Goal: Information Seeking & Learning: Learn about a topic

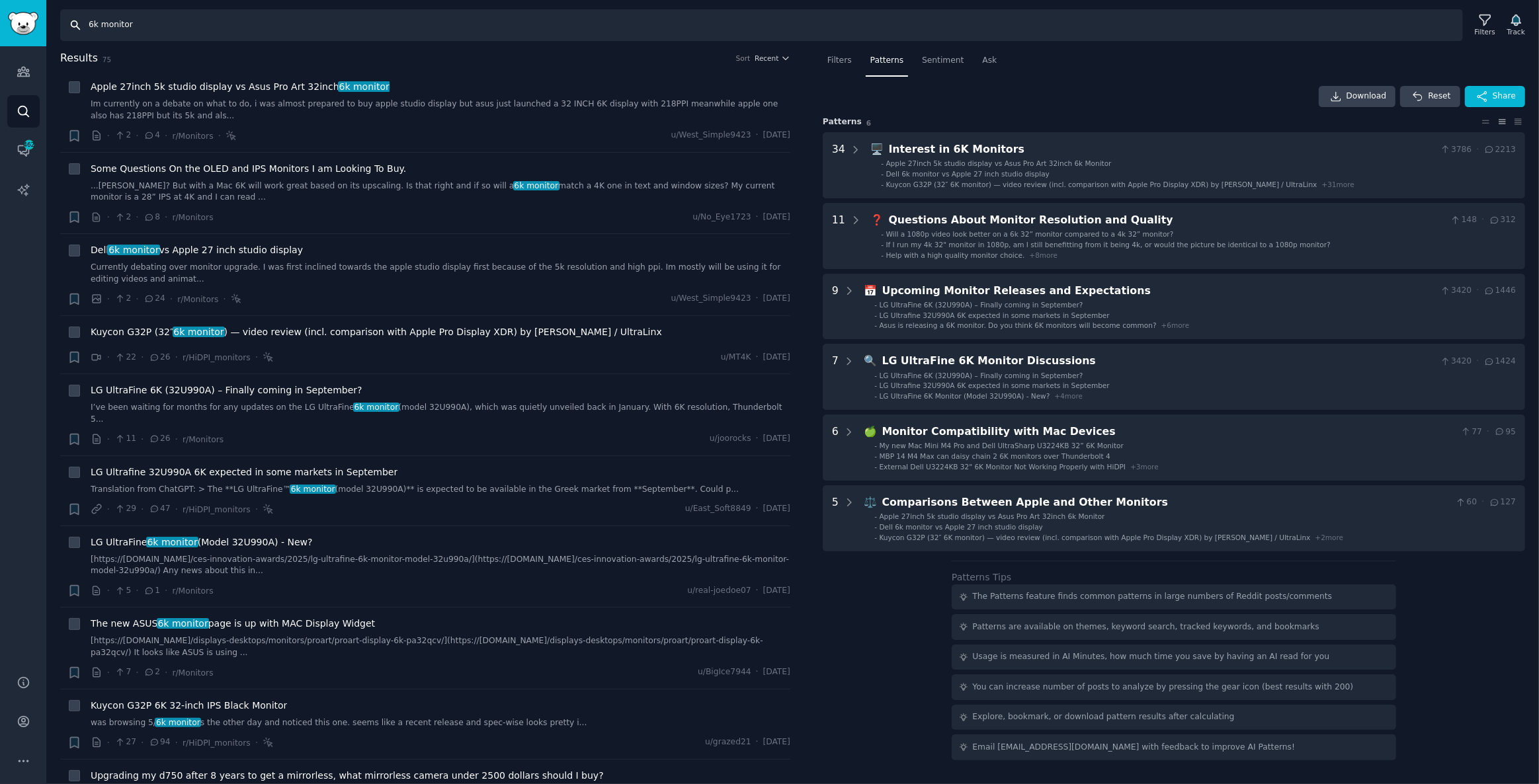
drag, startPoint x: 160, startPoint y: 20, endPoint x: 0, endPoint y: 13, distance: 160.2
click at [0, 13] on div "Advanced Search Audiences Search Conversations 462 AI Reports Help Account More…" at bounding box center [770, 392] width 1539 height 784
type input "a"
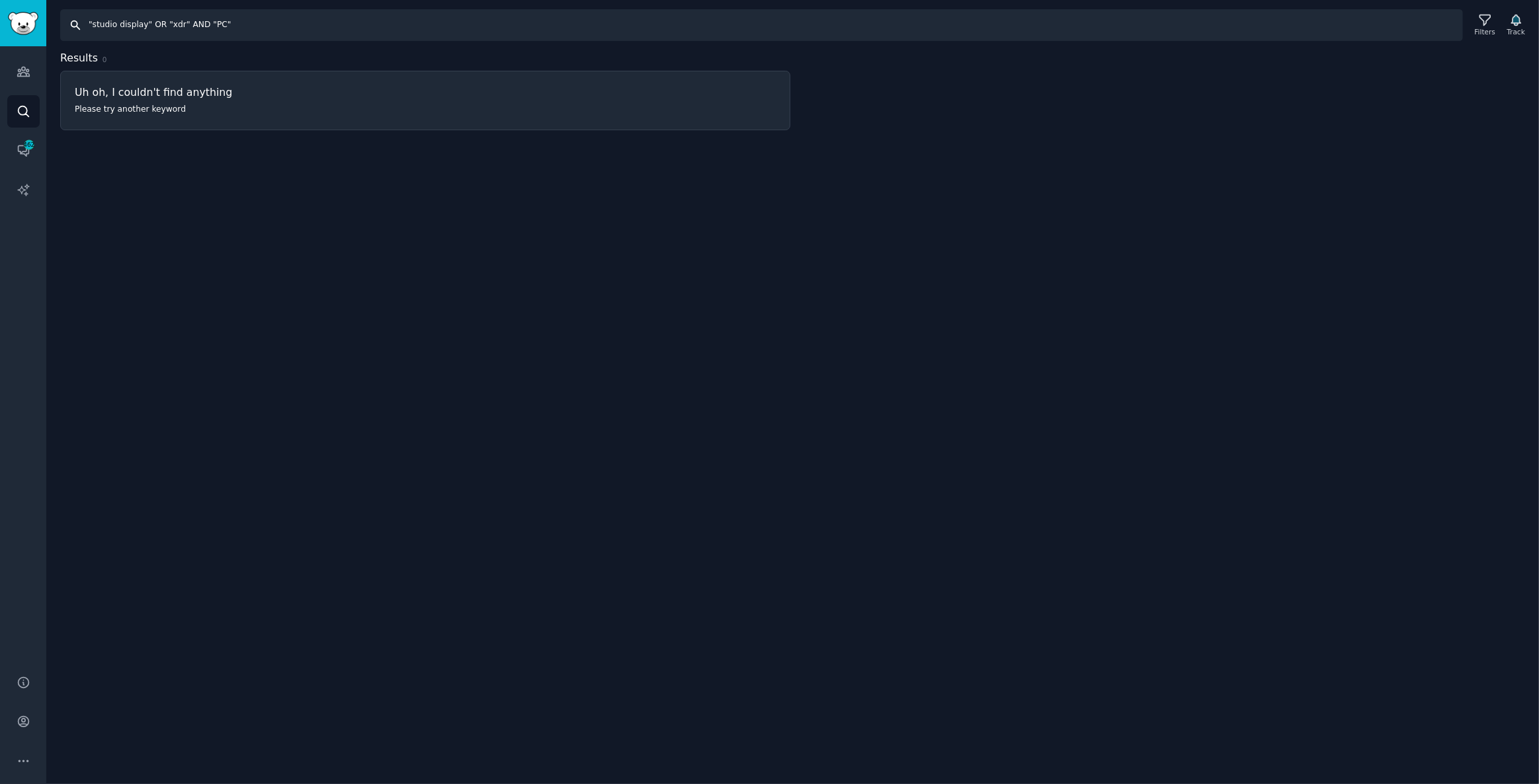
click at [247, 19] on input ""studio display" OR "xdr" AND "PC"" at bounding box center [762, 25] width 1403 height 31
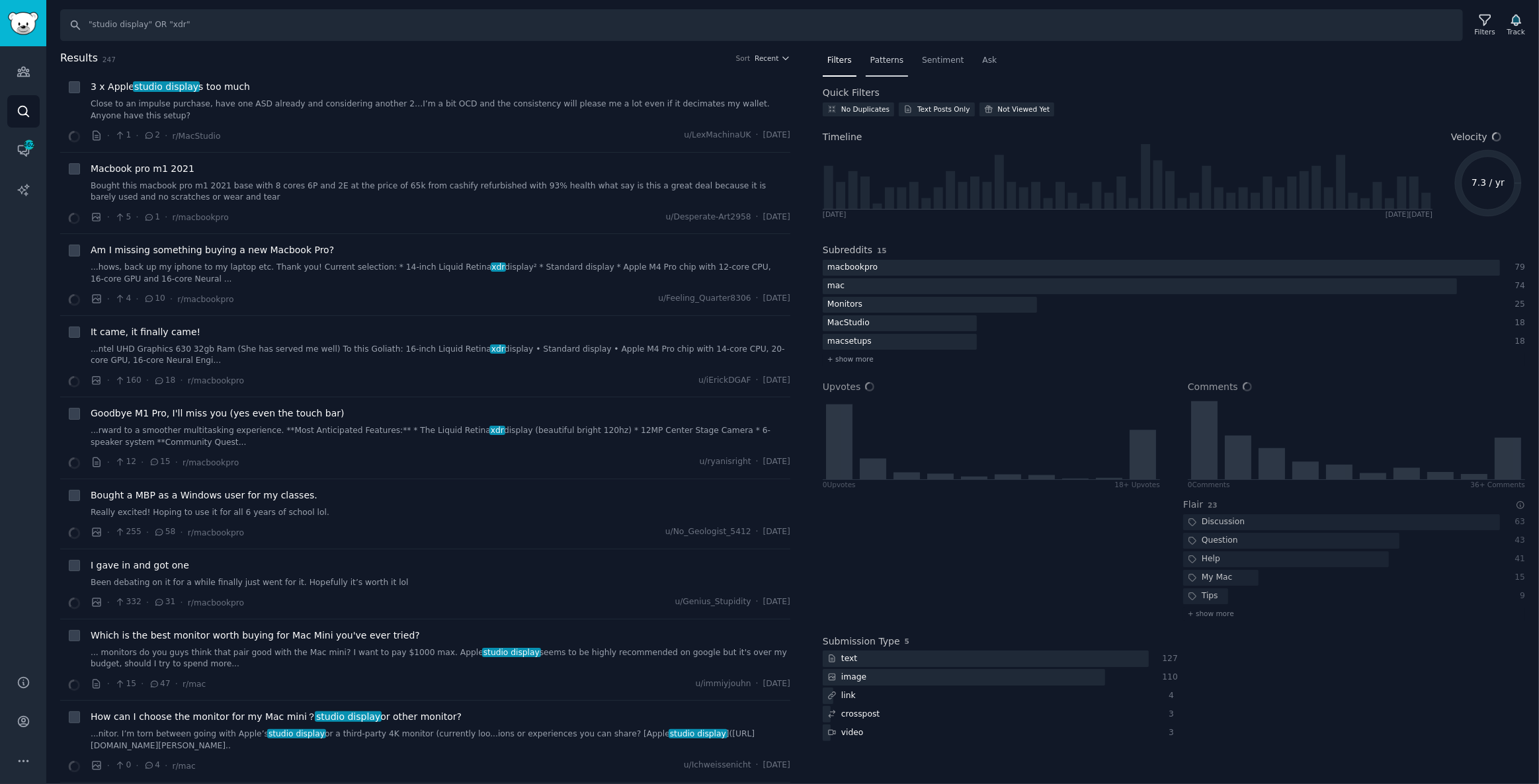
click at [892, 52] on div "Patterns" at bounding box center [887, 64] width 42 height 27
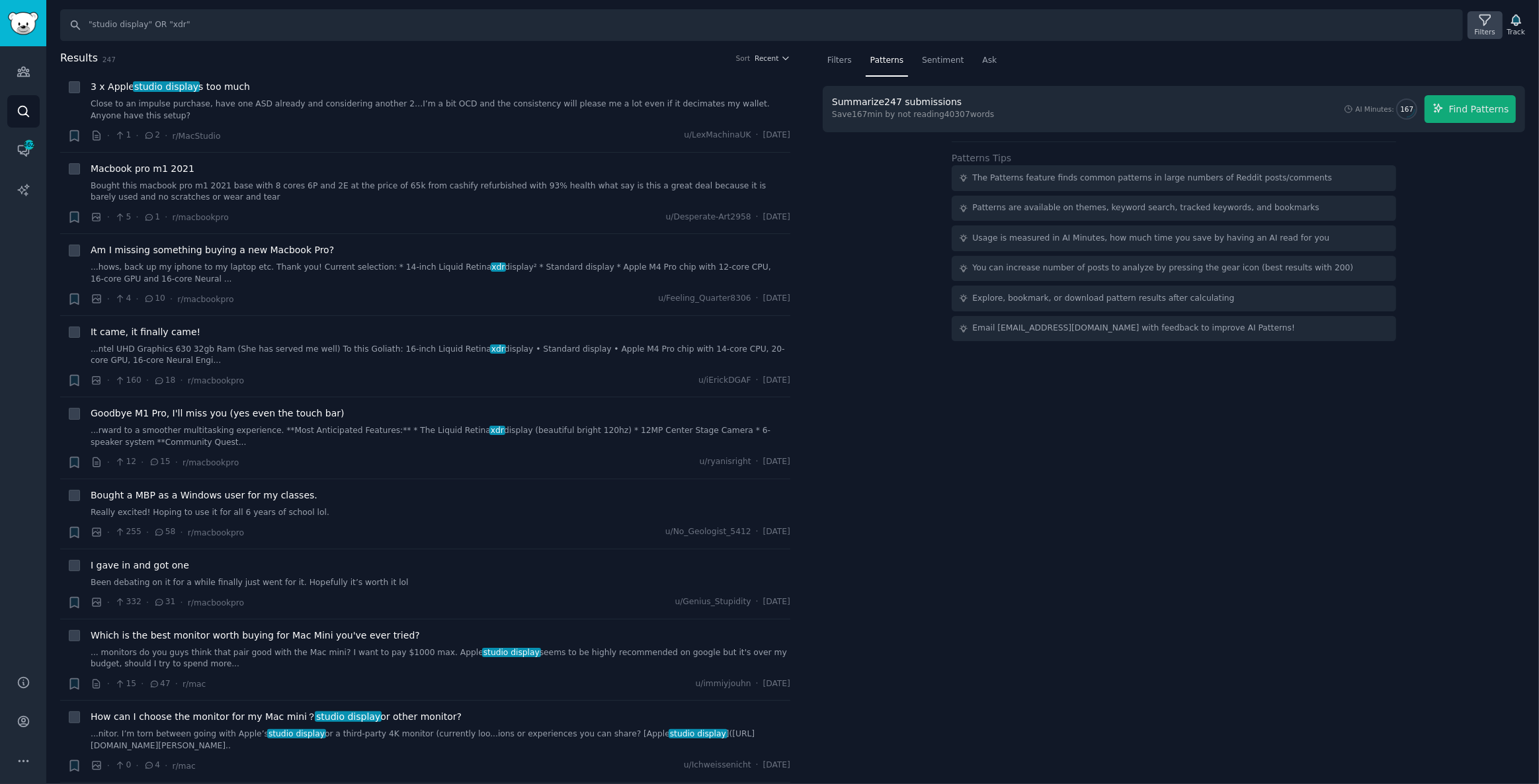
click at [1491, 27] on div "Filters" at bounding box center [1486, 32] width 20 height 9
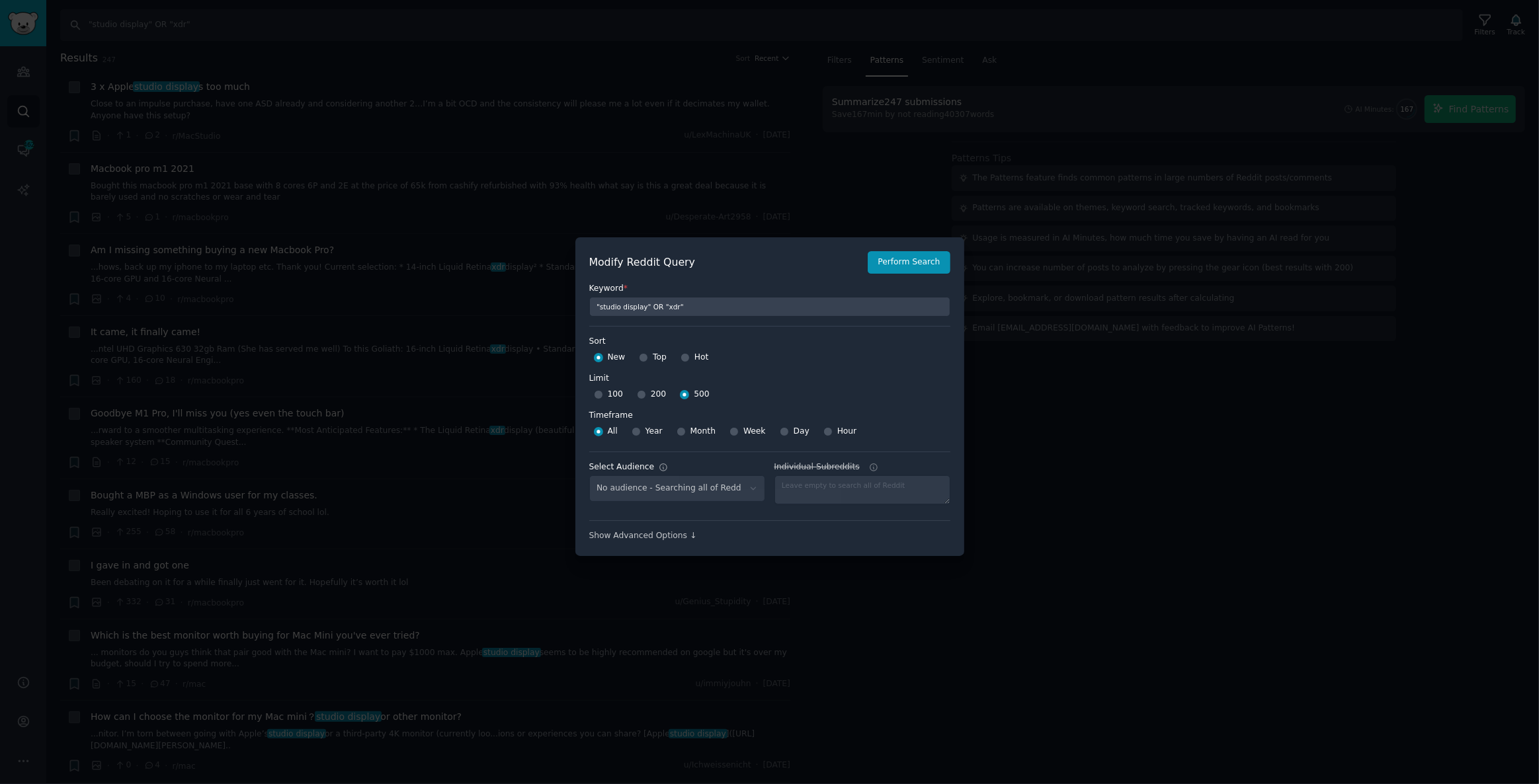
click at [1049, 465] on div at bounding box center [770, 392] width 1539 height 784
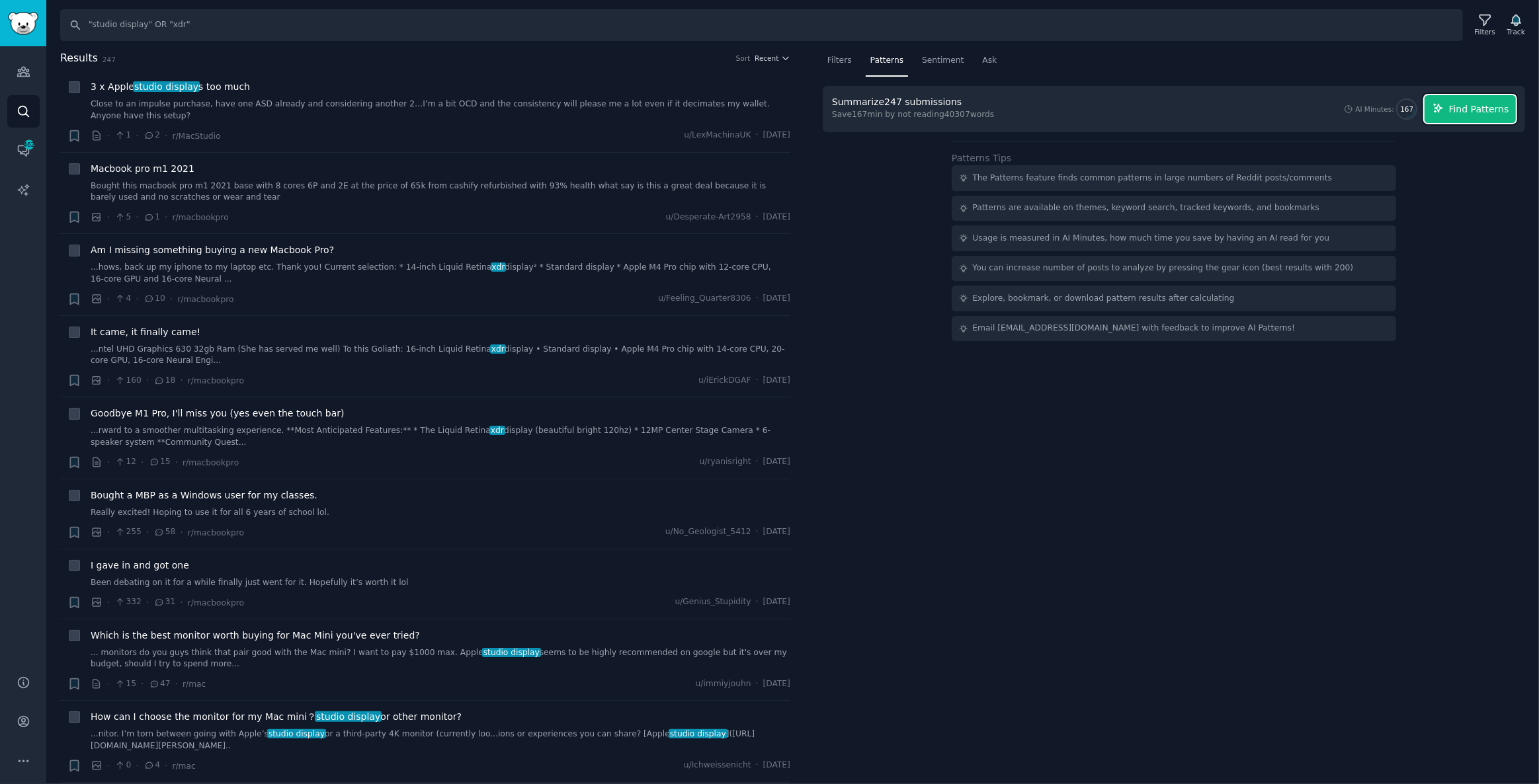
click at [1475, 108] on span "Find Patterns" at bounding box center [1479, 109] width 61 height 14
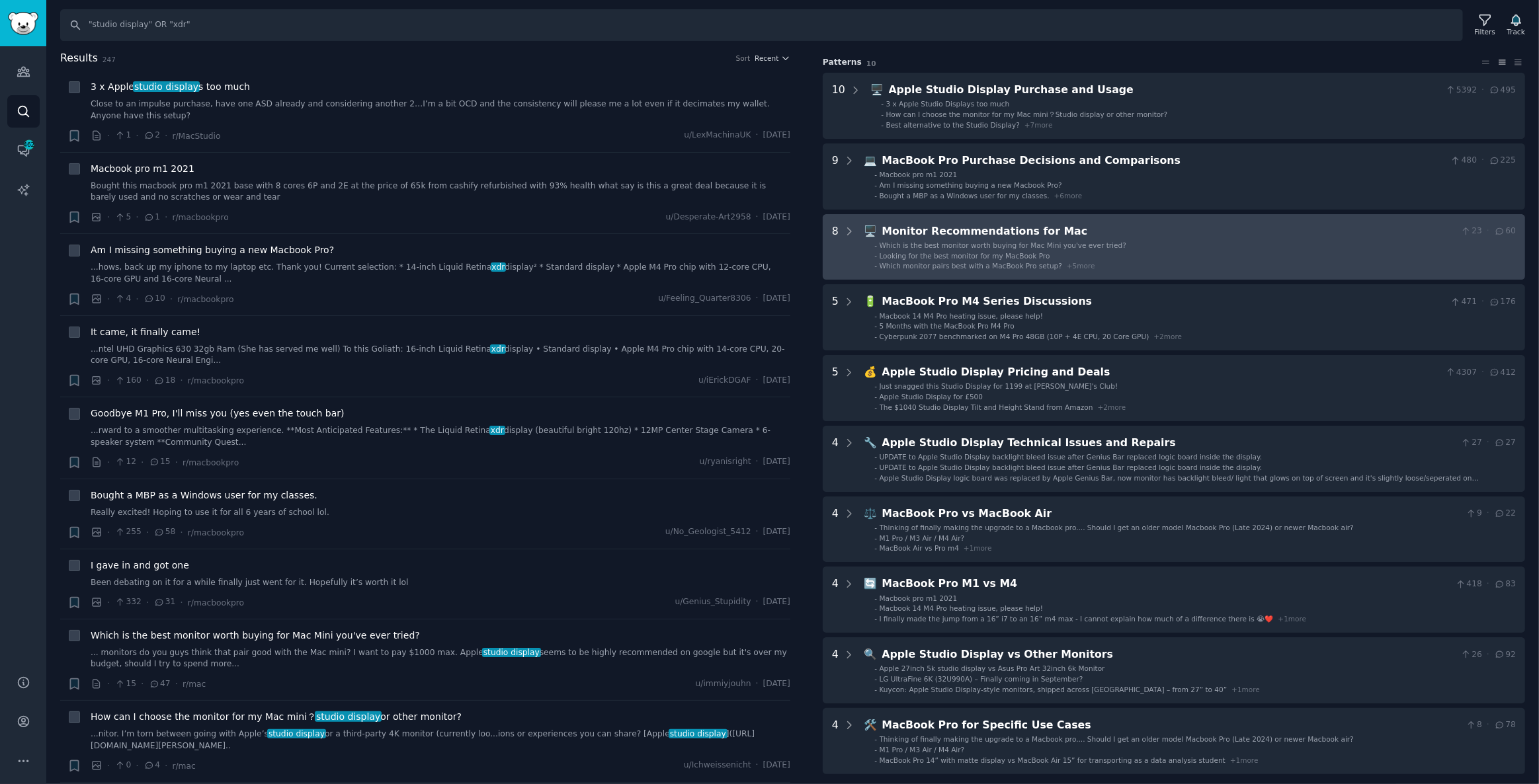
scroll to position [119, 0]
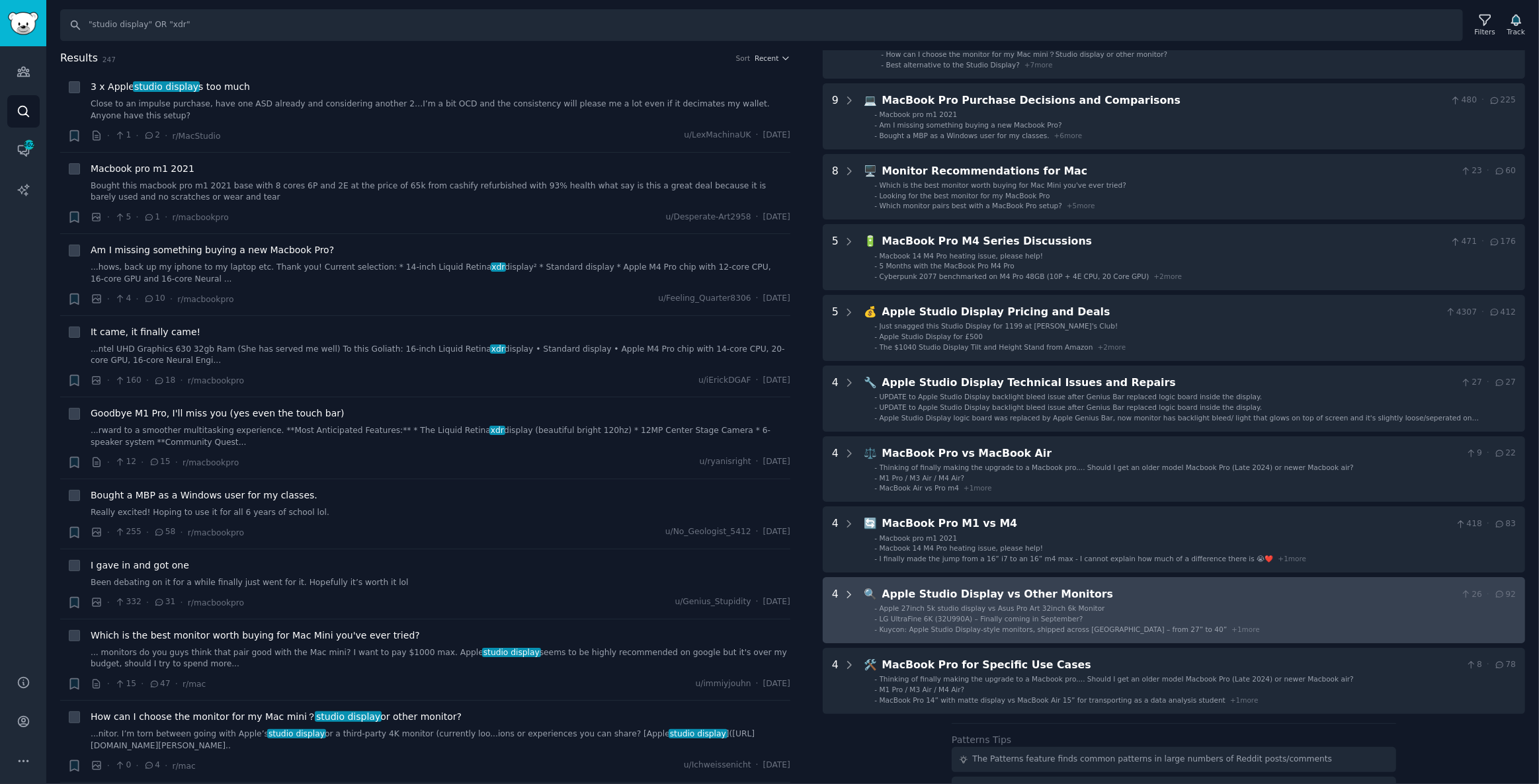
click at [848, 591] on icon at bounding box center [850, 594] width 3 height 6
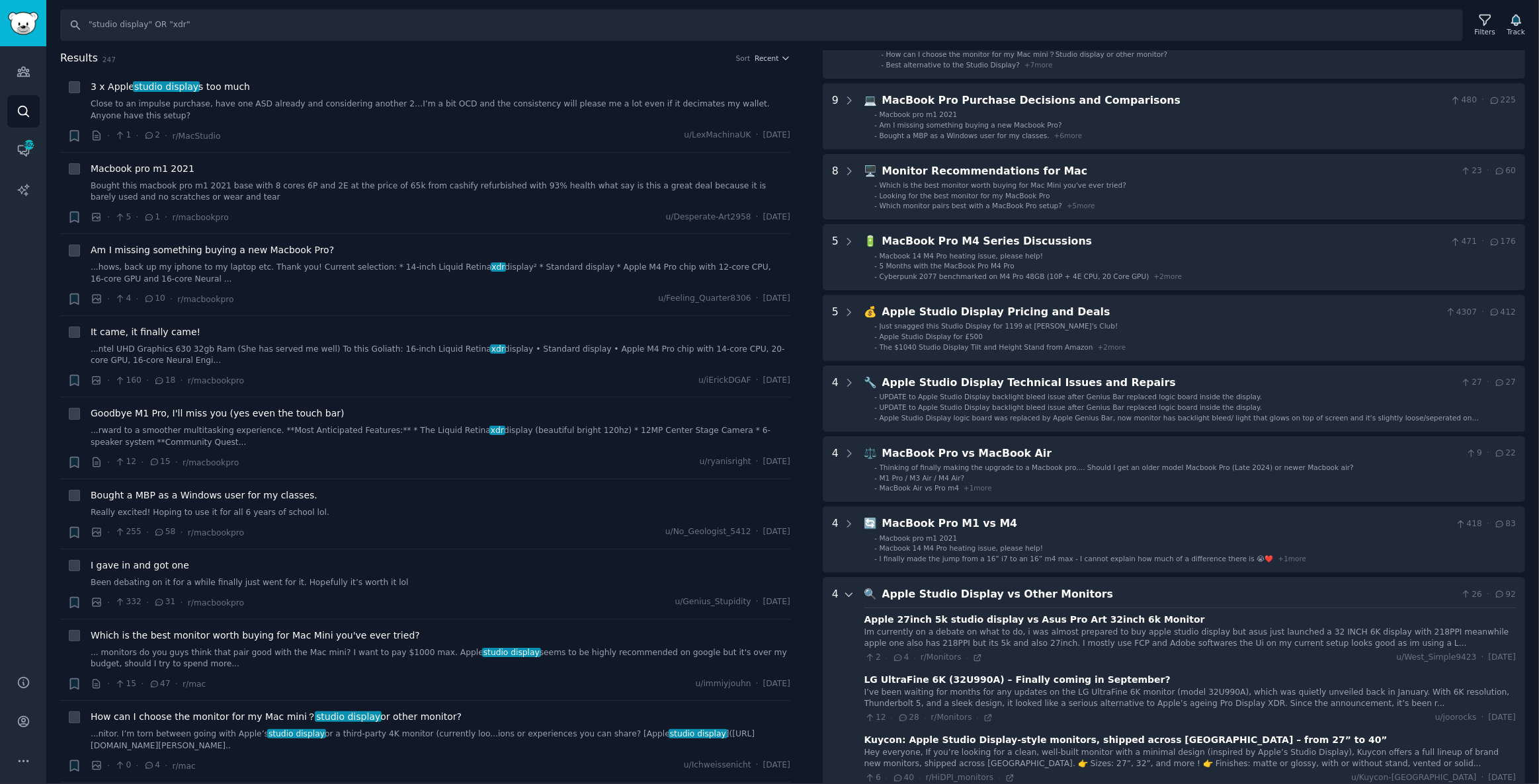
scroll to position [503, 0]
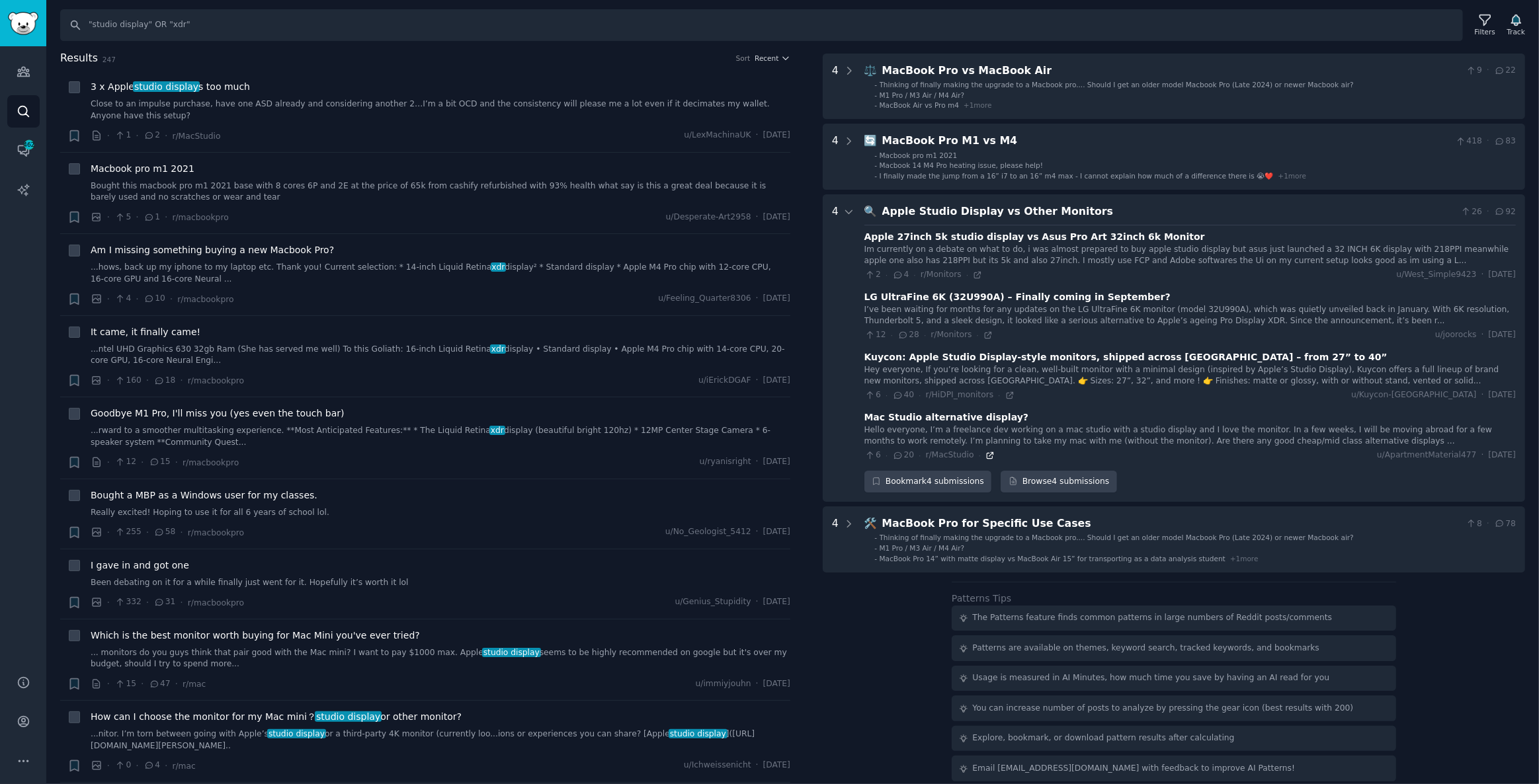
click at [986, 452] on icon at bounding box center [990, 456] width 9 height 9
drag, startPoint x: 238, startPoint y: 27, endPoint x: 190, endPoint y: 101, distance: 88.2
click at [0, 39] on div "Advanced Search Audiences Search Conversations 462 AI Reports Help Account More…" at bounding box center [770, 392] width 1539 height 784
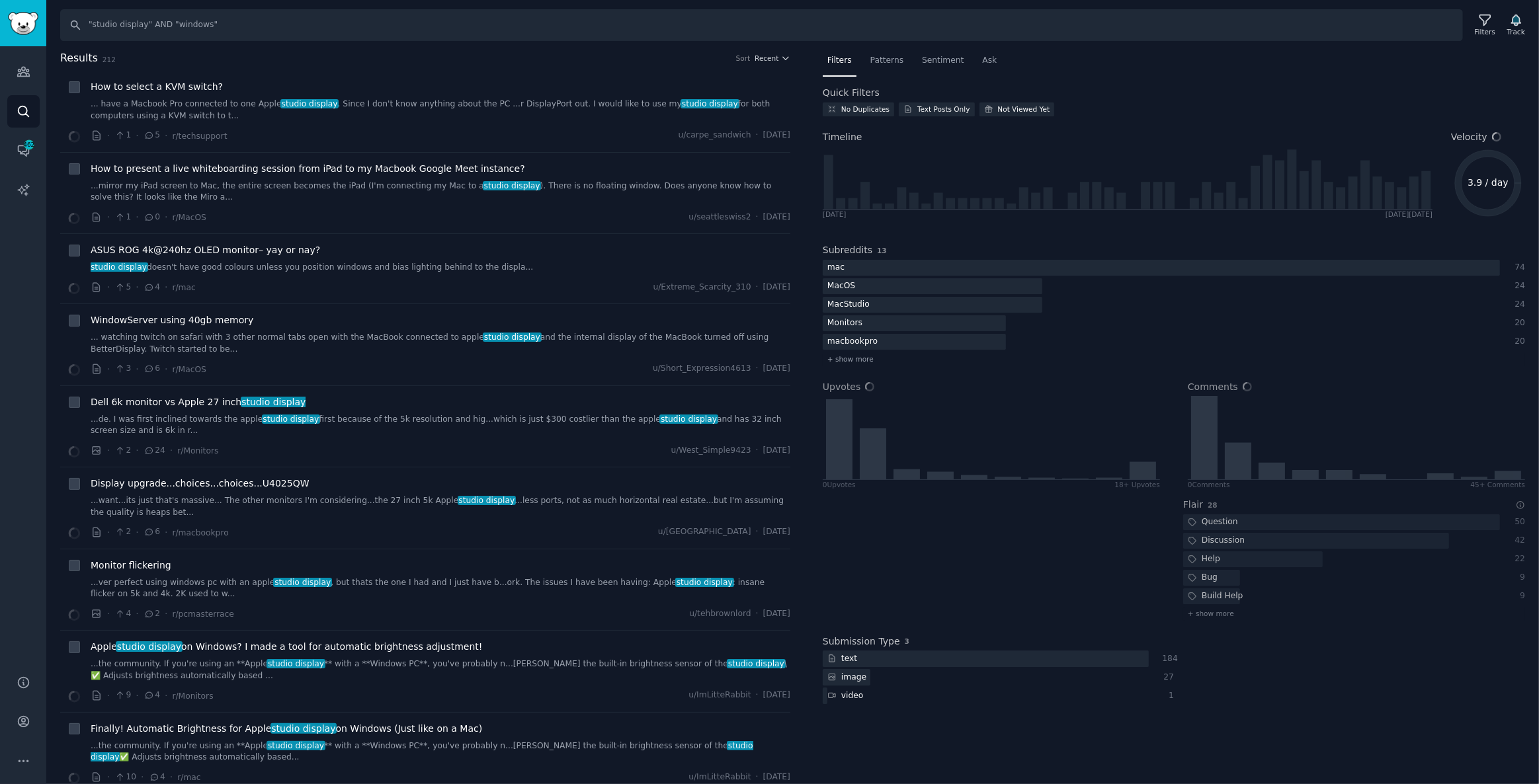
click at [881, 67] on div "Patterns" at bounding box center [887, 64] width 42 height 27
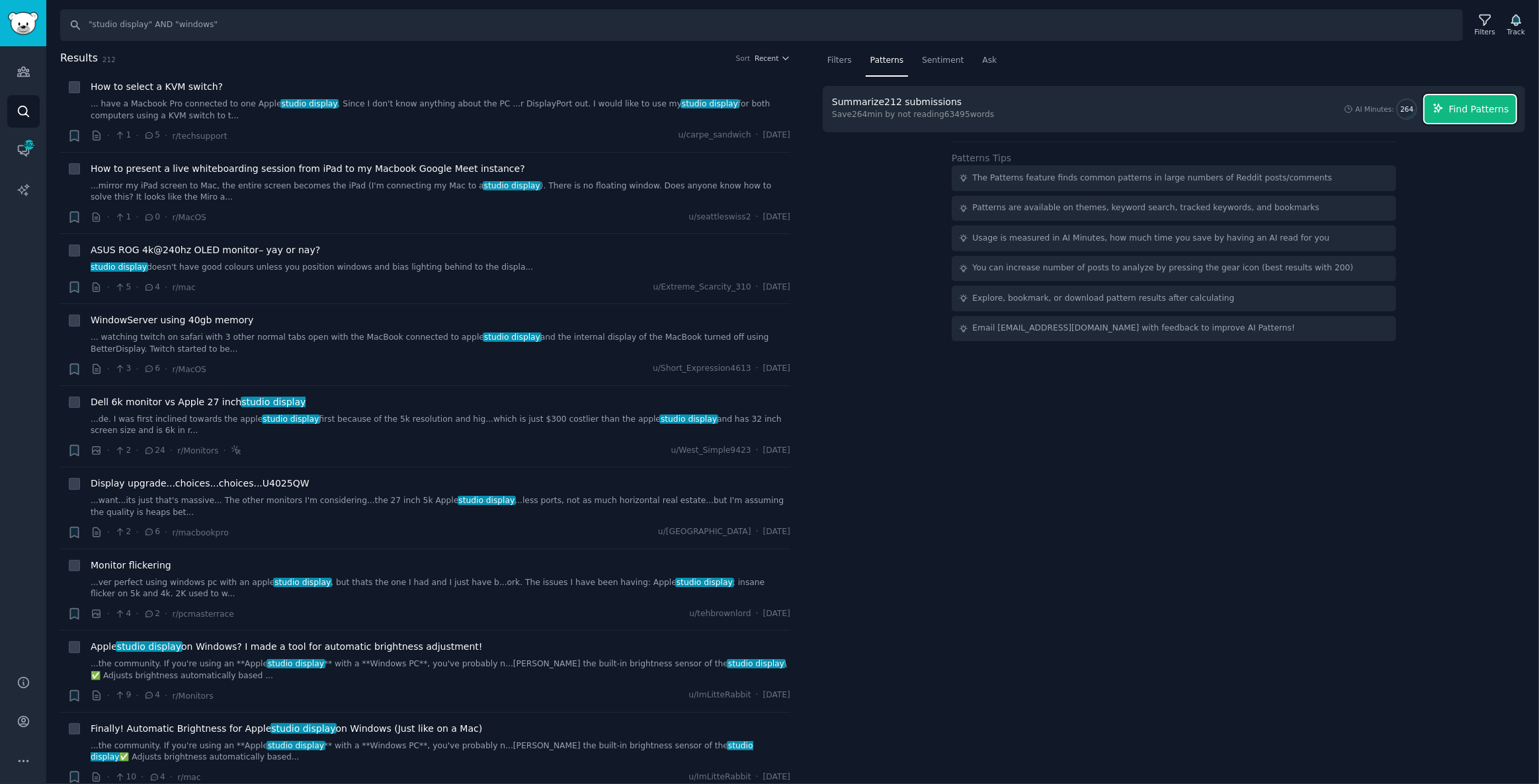
click at [1459, 114] on span "Find Patterns" at bounding box center [1479, 109] width 61 height 14
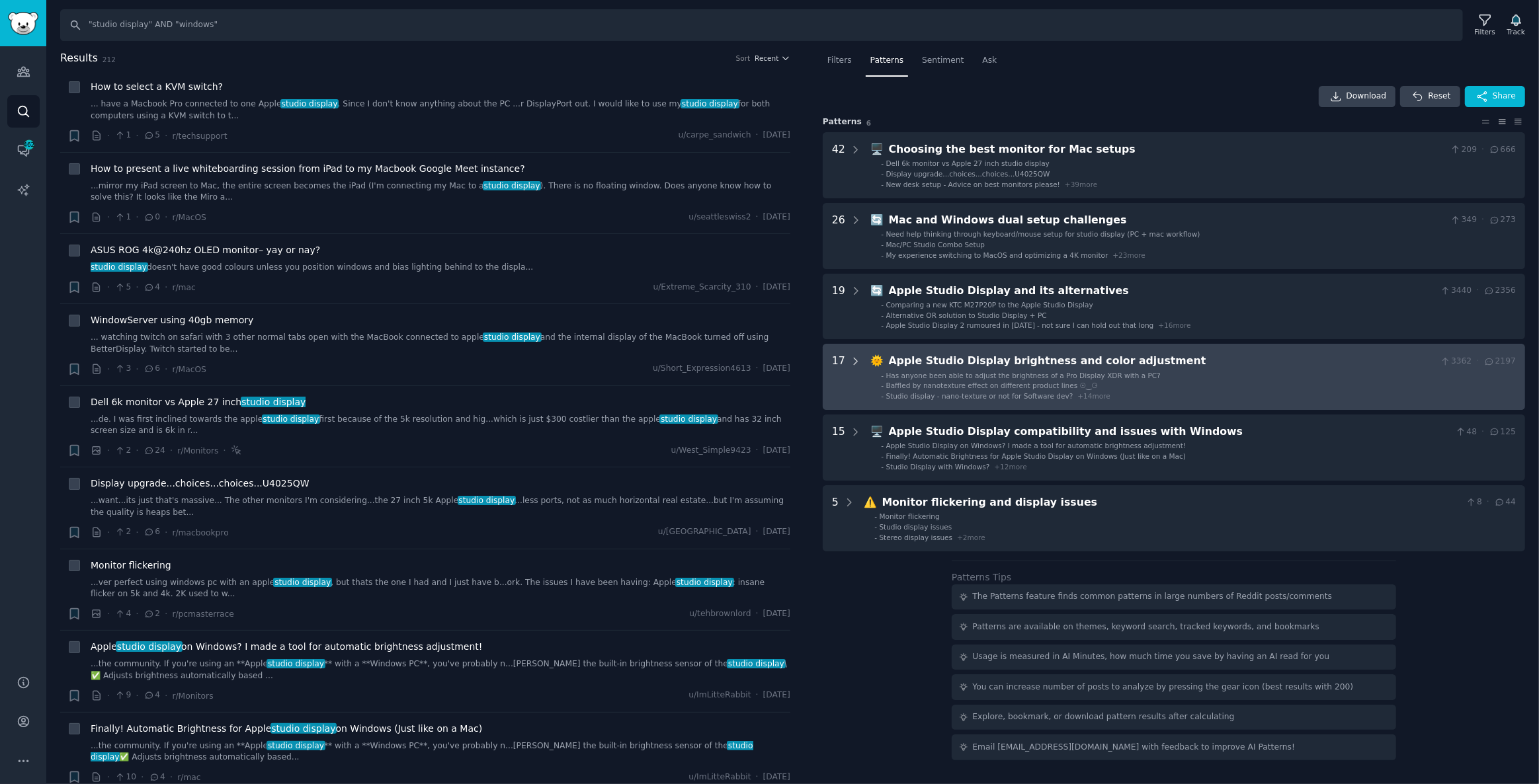
click at [850, 358] on icon at bounding box center [855, 361] width 12 height 12
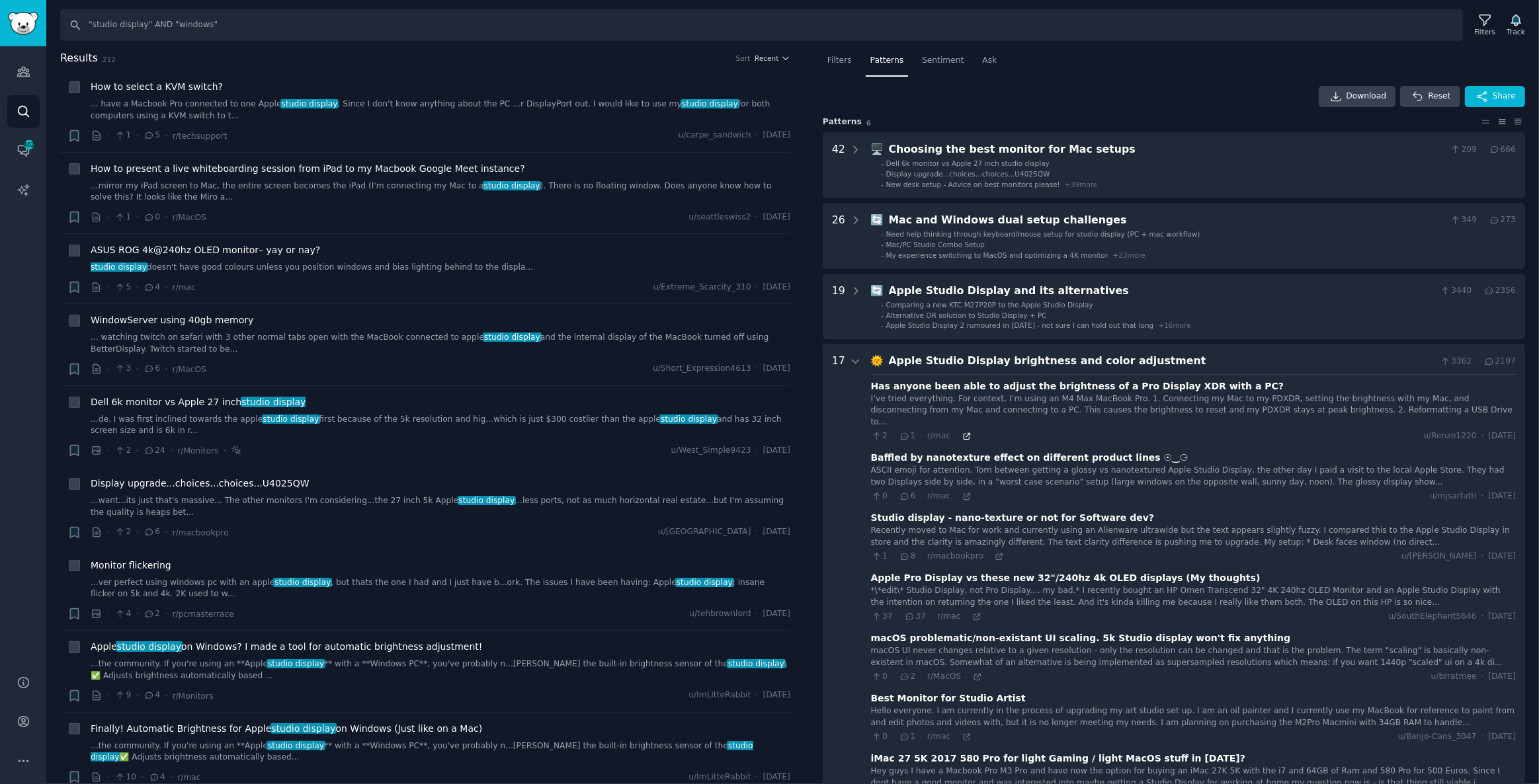
click at [962, 432] on icon at bounding box center [967, 437] width 9 height 9
drag, startPoint x: 328, startPoint y: 24, endPoint x: 102, endPoint y: 20, distance: 226.0
click at [116, 21] on input ""studio display" AND "windows"" at bounding box center [762, 25] width 1403 height 31
click at [338, 33] on input ""studio display" AND "windows"" at bounding box center [762, 25] width 1403 height 31
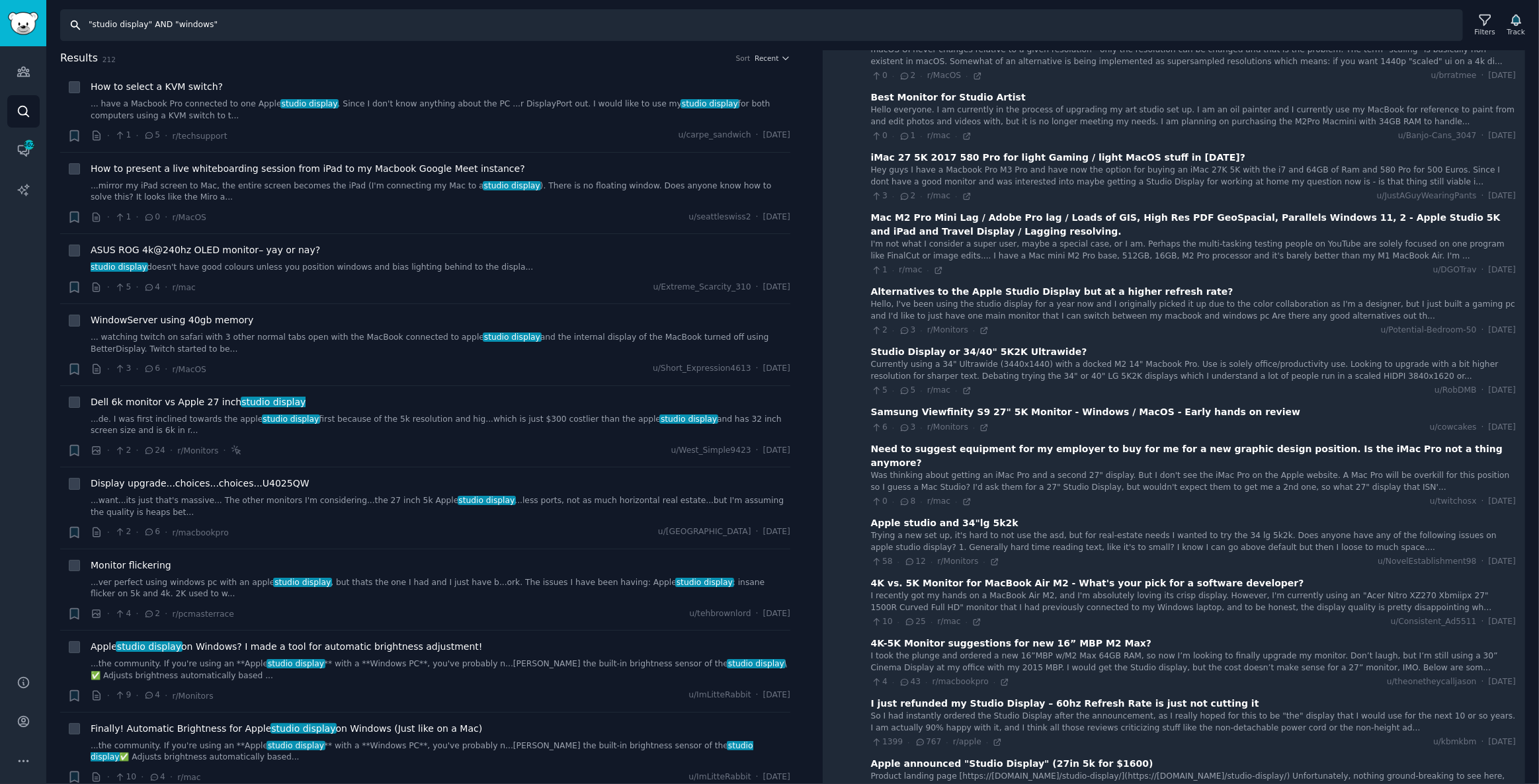
scroll to position [962, 0]
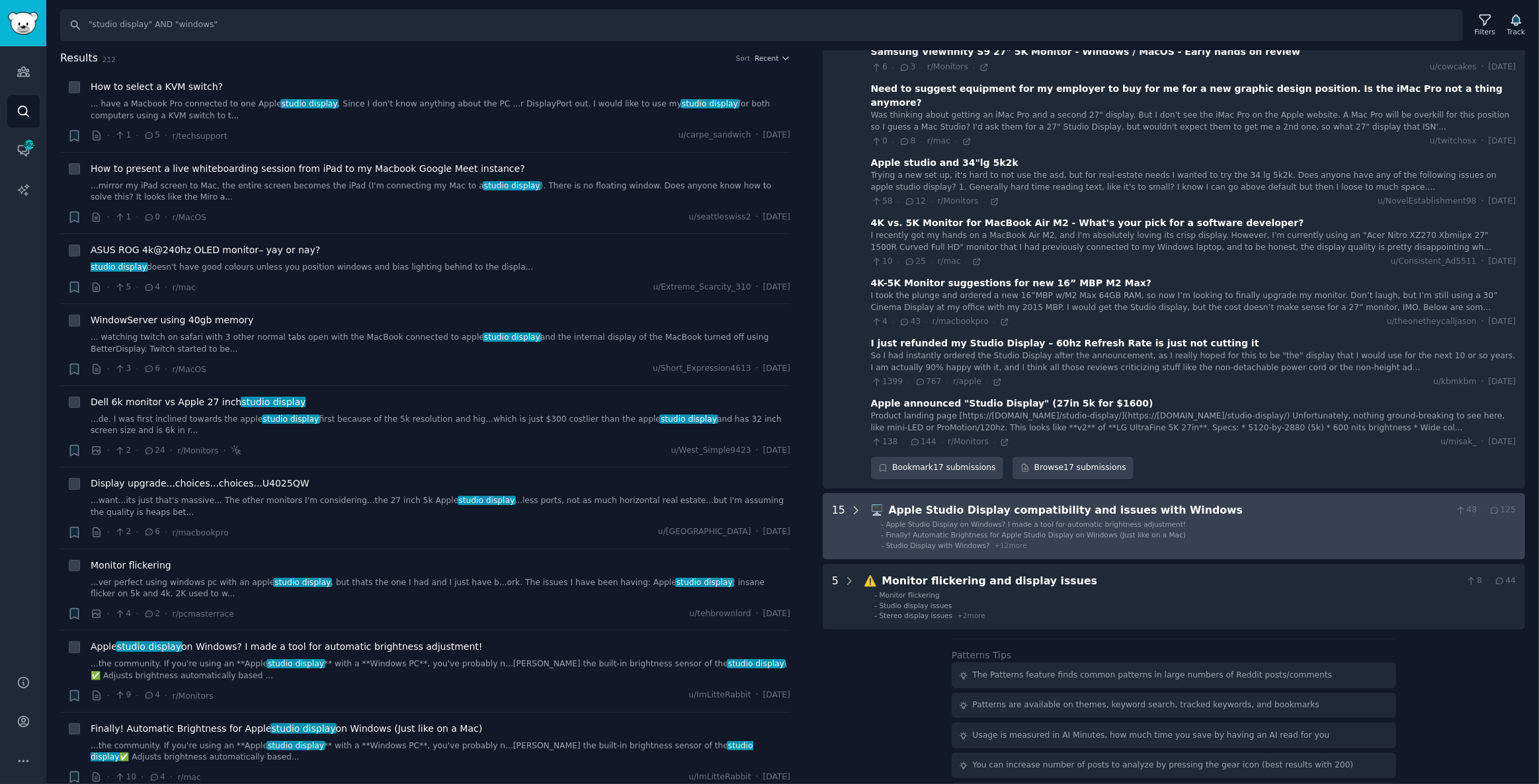
click at [854, 504] on icon at bounding box center [855, 510] width 12 height 12
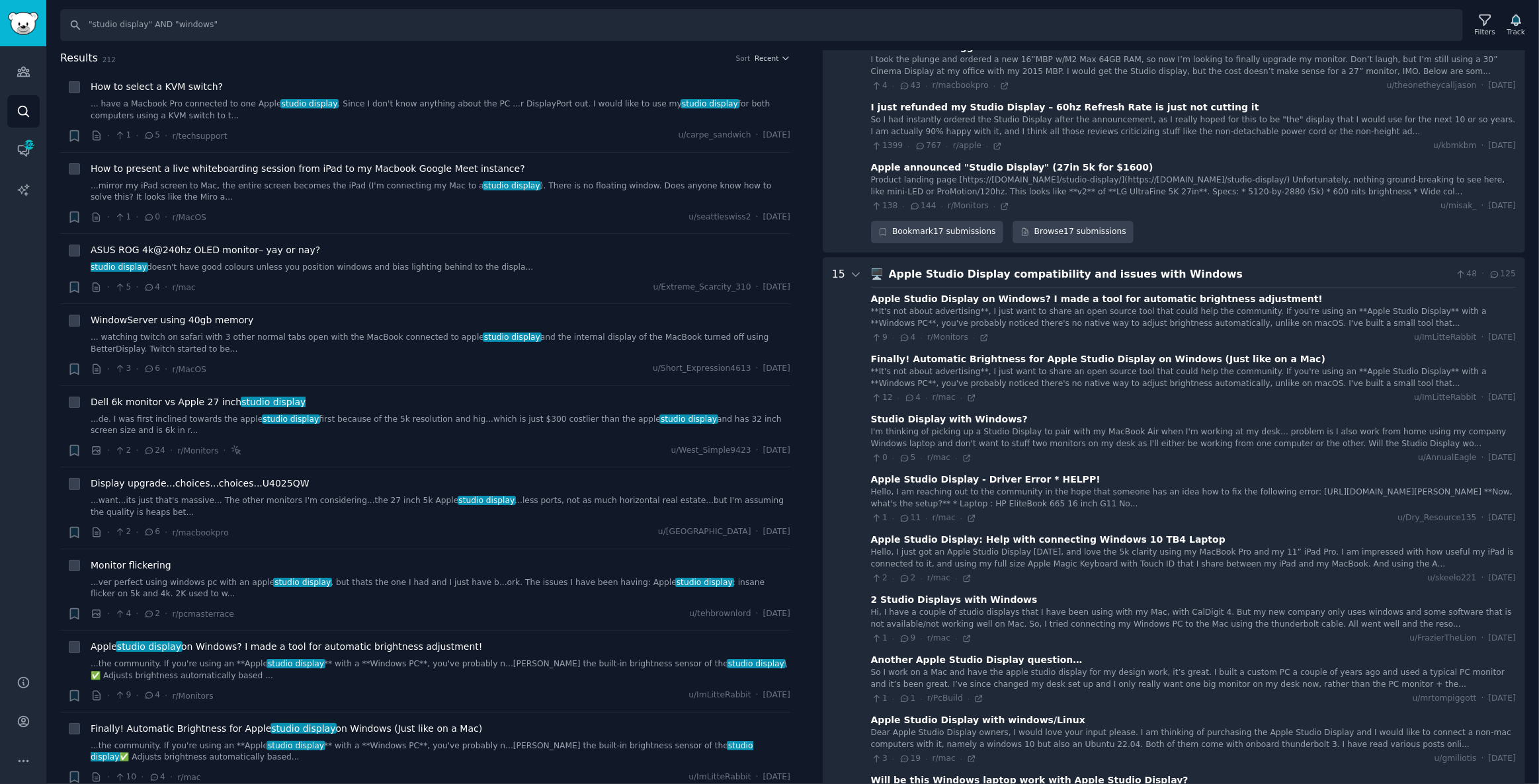
scroll to position [1438, 0]
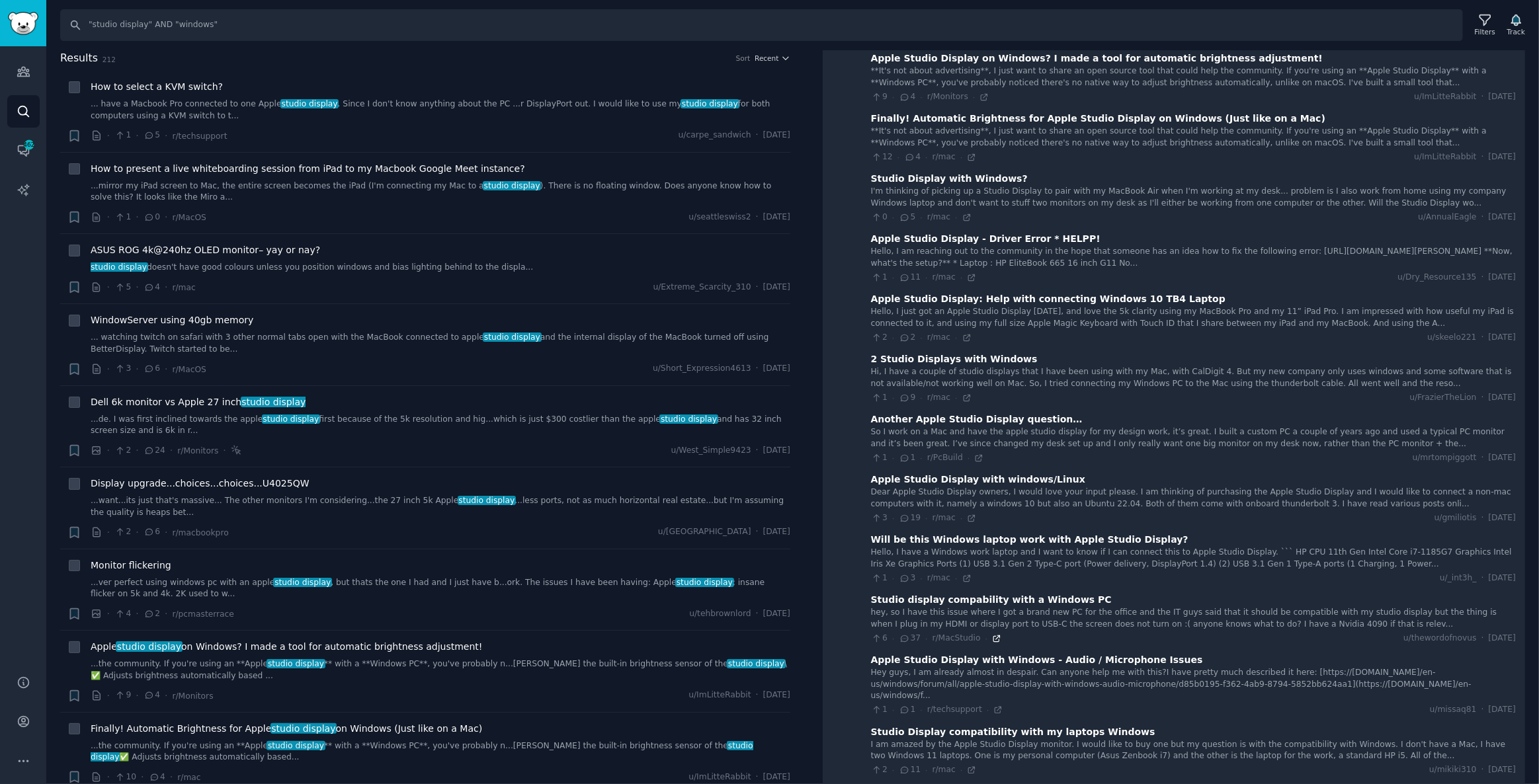
click at [992, 634] on icon at bounding box center [997, 639] width 9 height 9
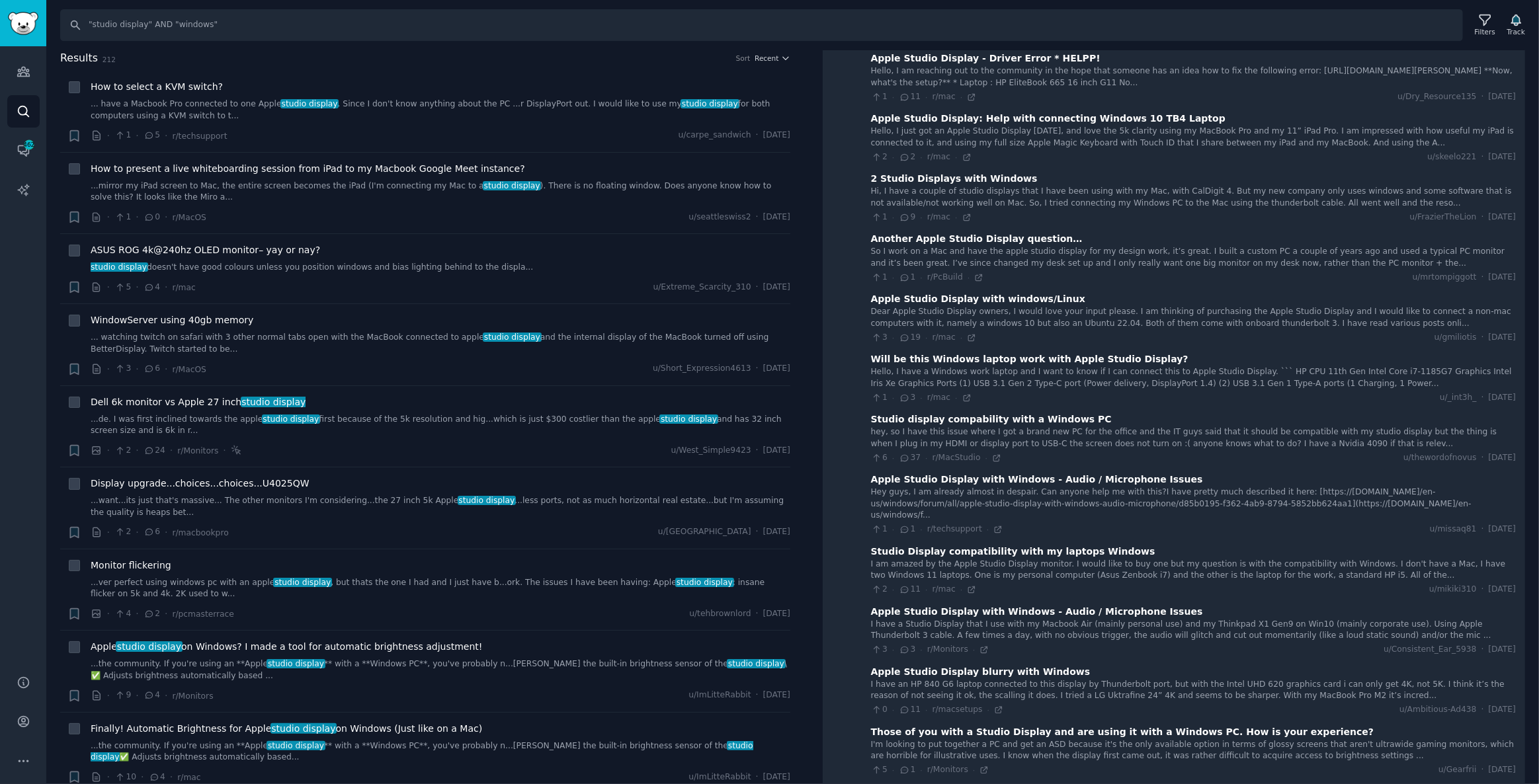
scroll to position [1798, 0]
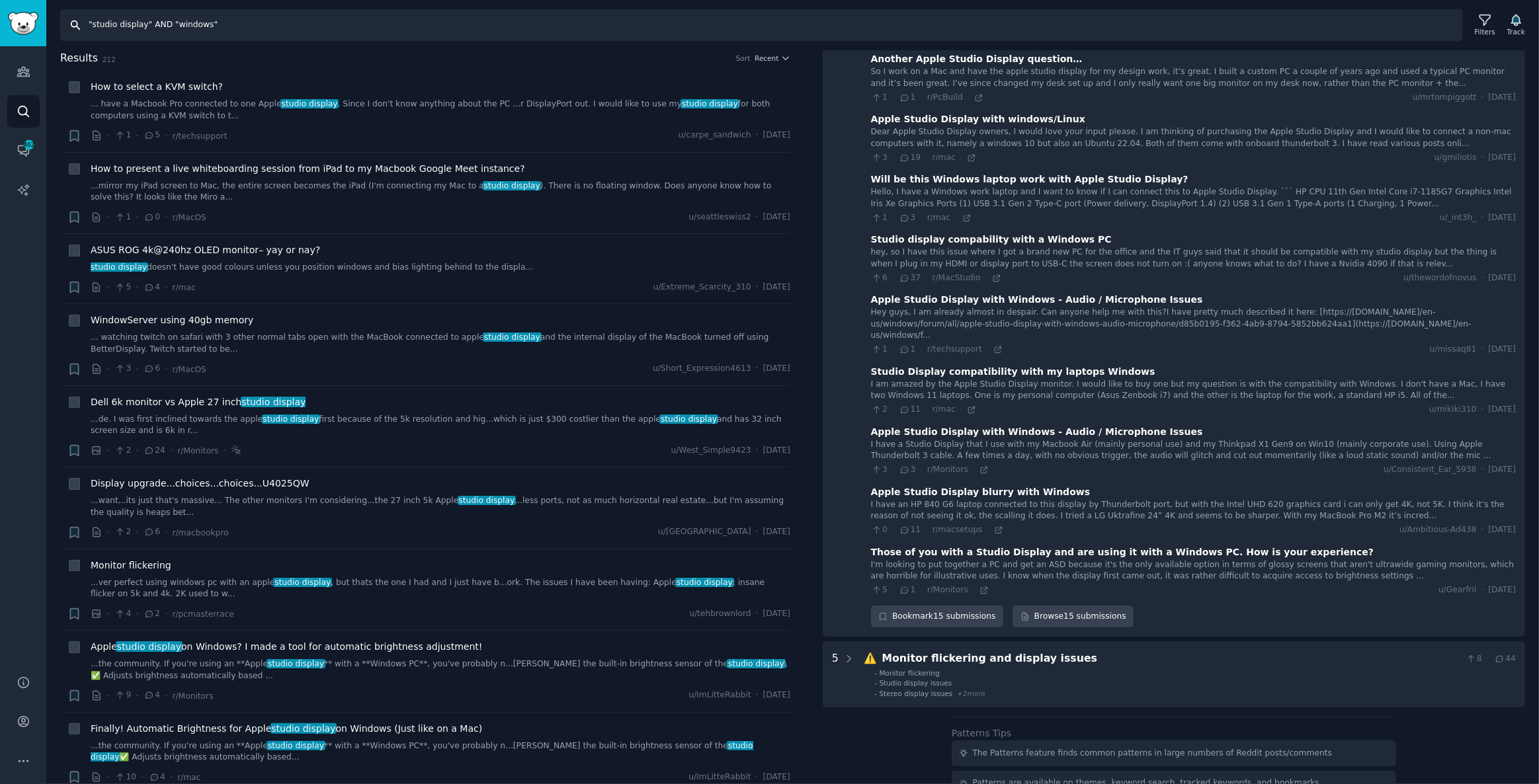
click at [260, 31] on input ""studio display" AND "windows"" at bounding box center [762, 25] width 1403 height 31
drag, startPoint x: 149, startPoint y: 23, endPoint x: 686, endPoint y: 93, distance: 541.5
click at [674, 91] on div "Search "studio display" AND "windows" Filters Track Results 212 Sort Recent + H…" at bounding box center [792, 392] width 1493 height 784
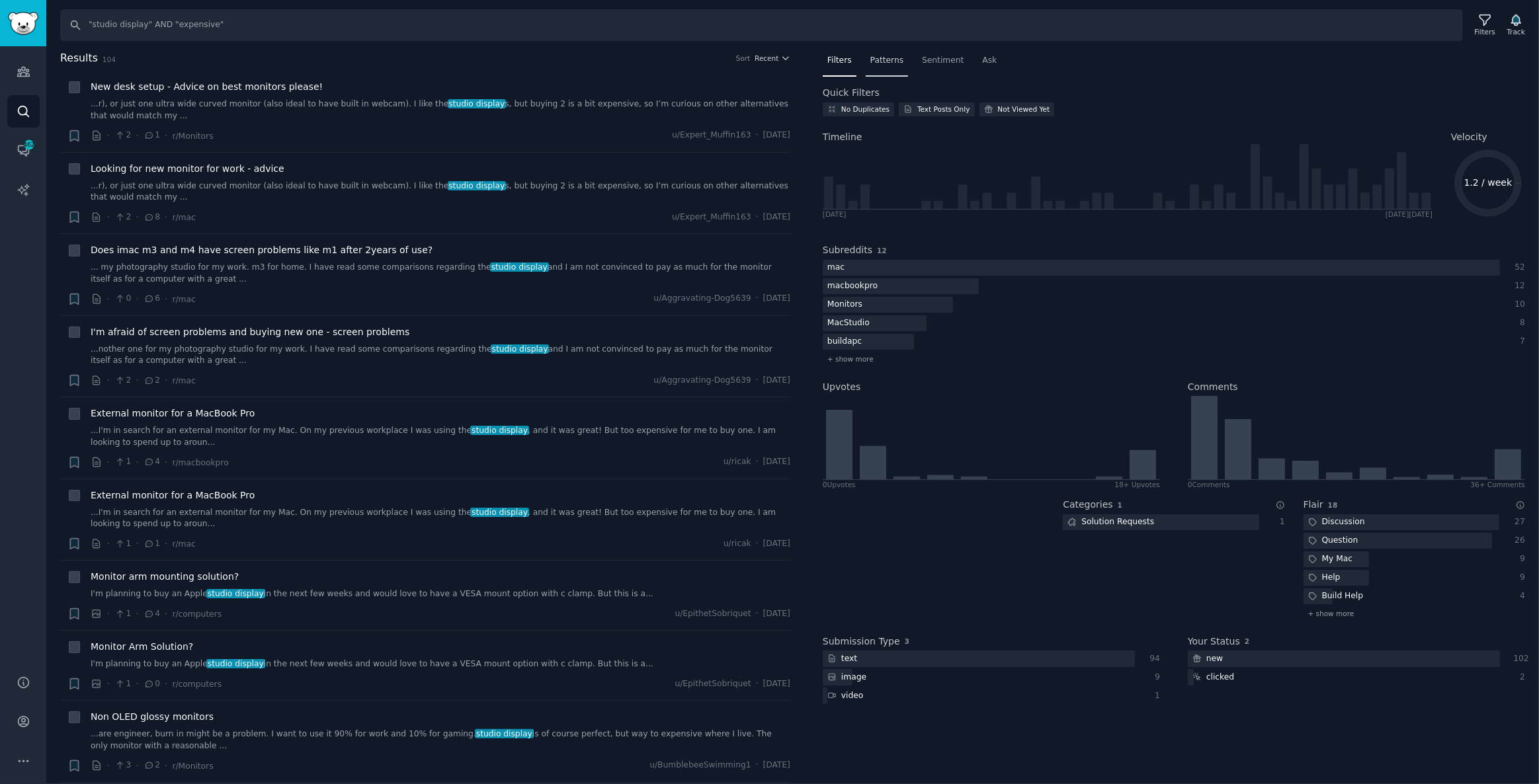
click at [875, 60] on span "Patterns" at bounding box center [887, 60] width 33 height 12
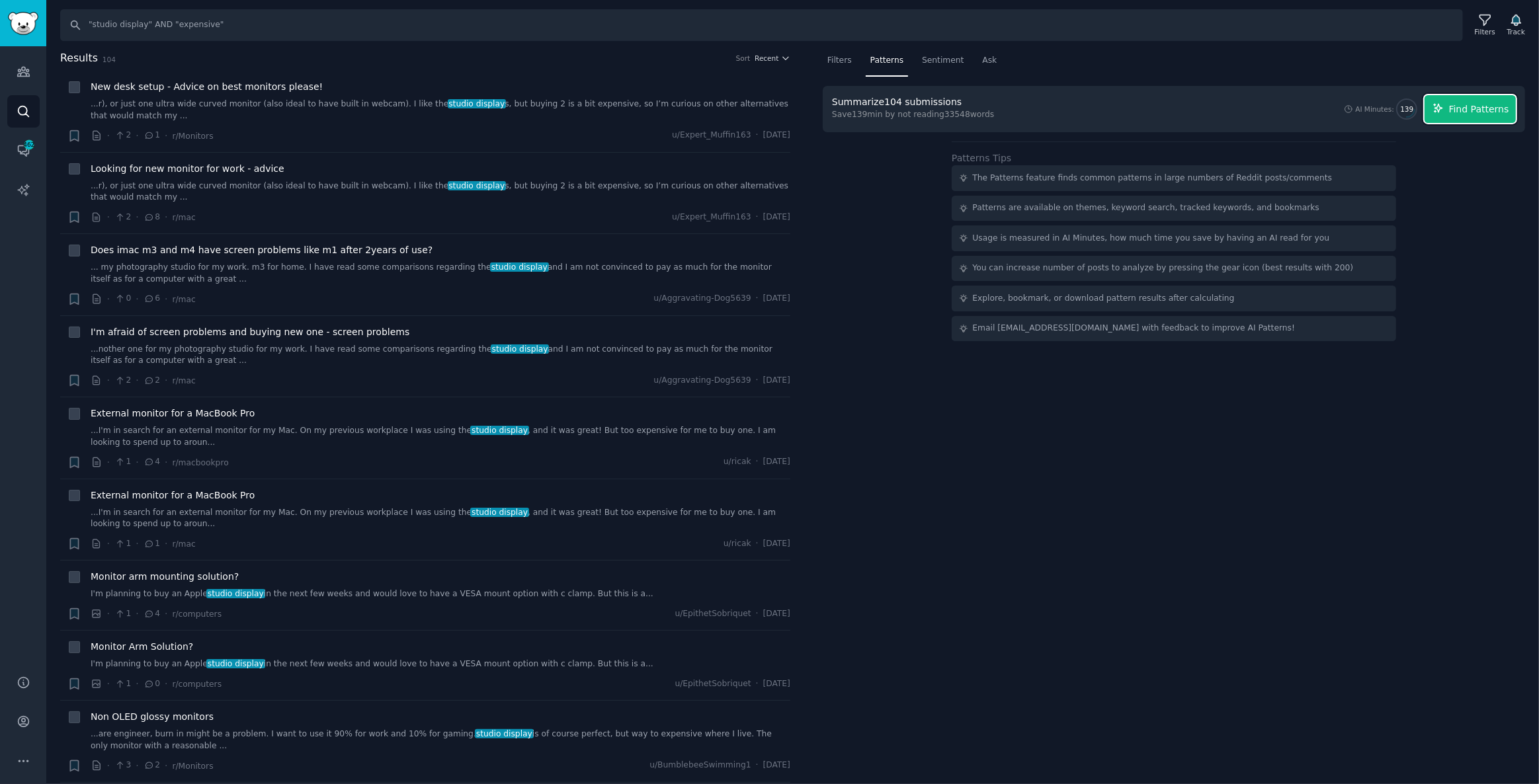
click at [1464, 107] on span "Find Patterns" at bounding box center [1479, 109] width 61 height 14
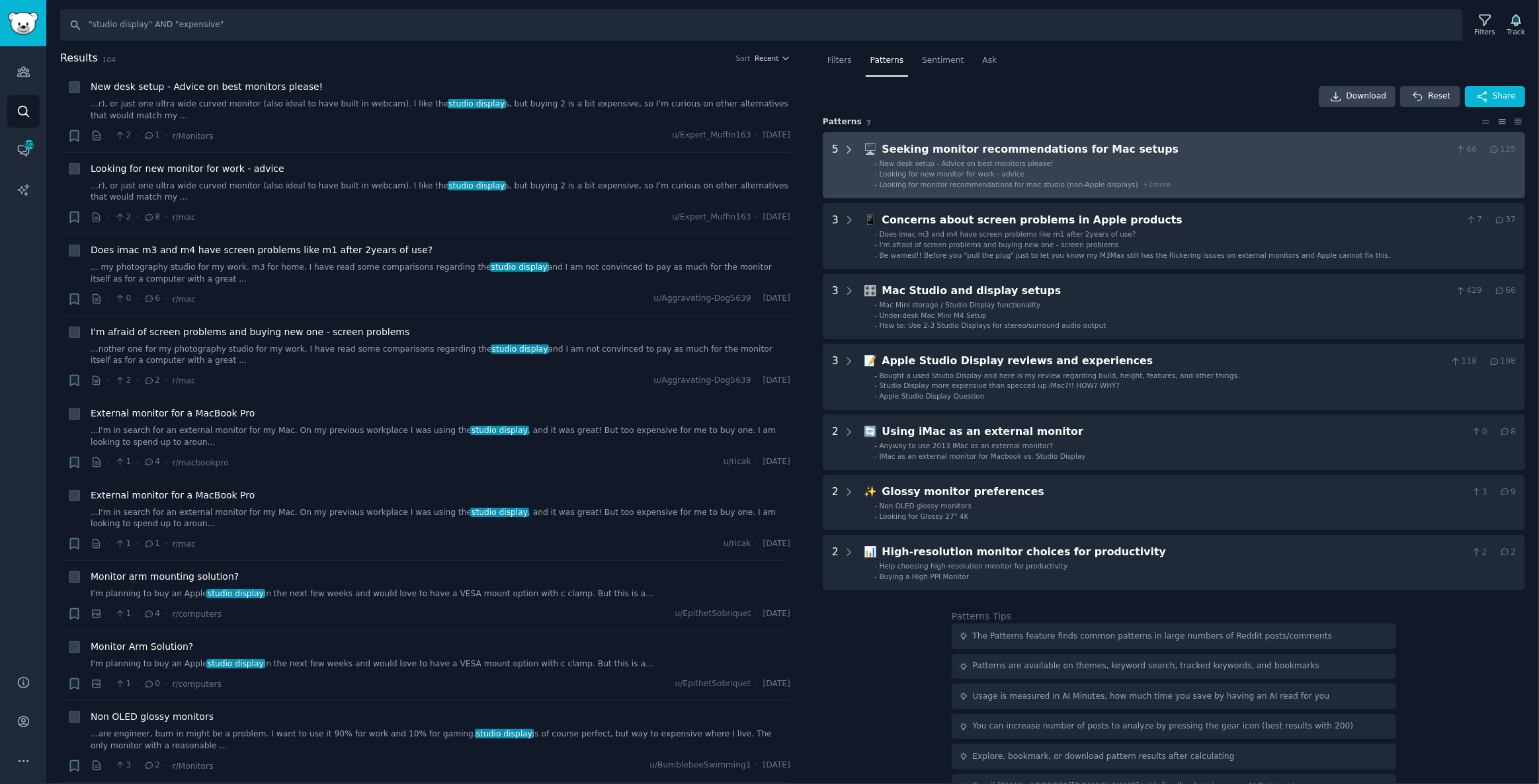
click at [845, 148] on icon at bounding box center [849, 149] width 12 height 12
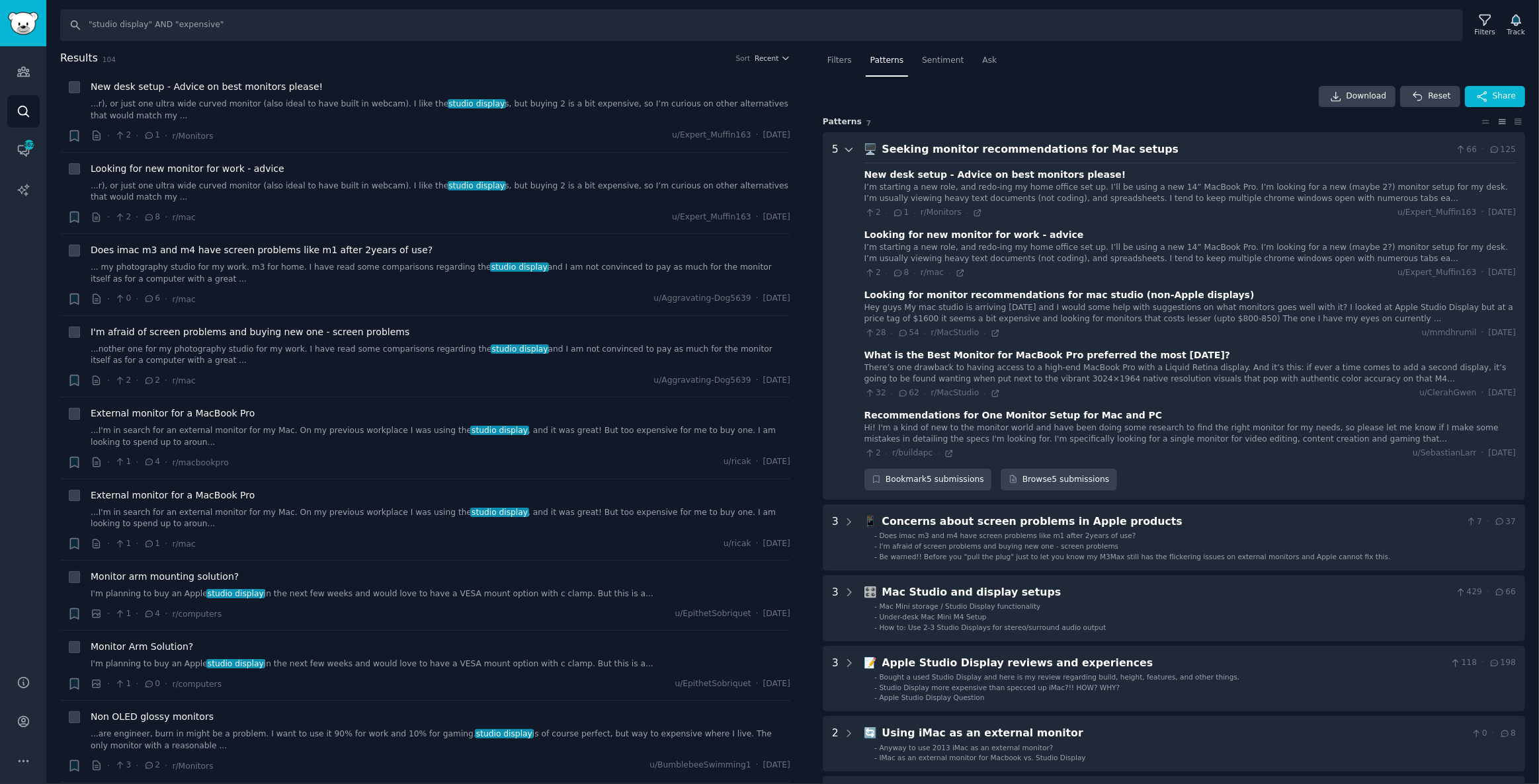
scroll to position [82, 0]
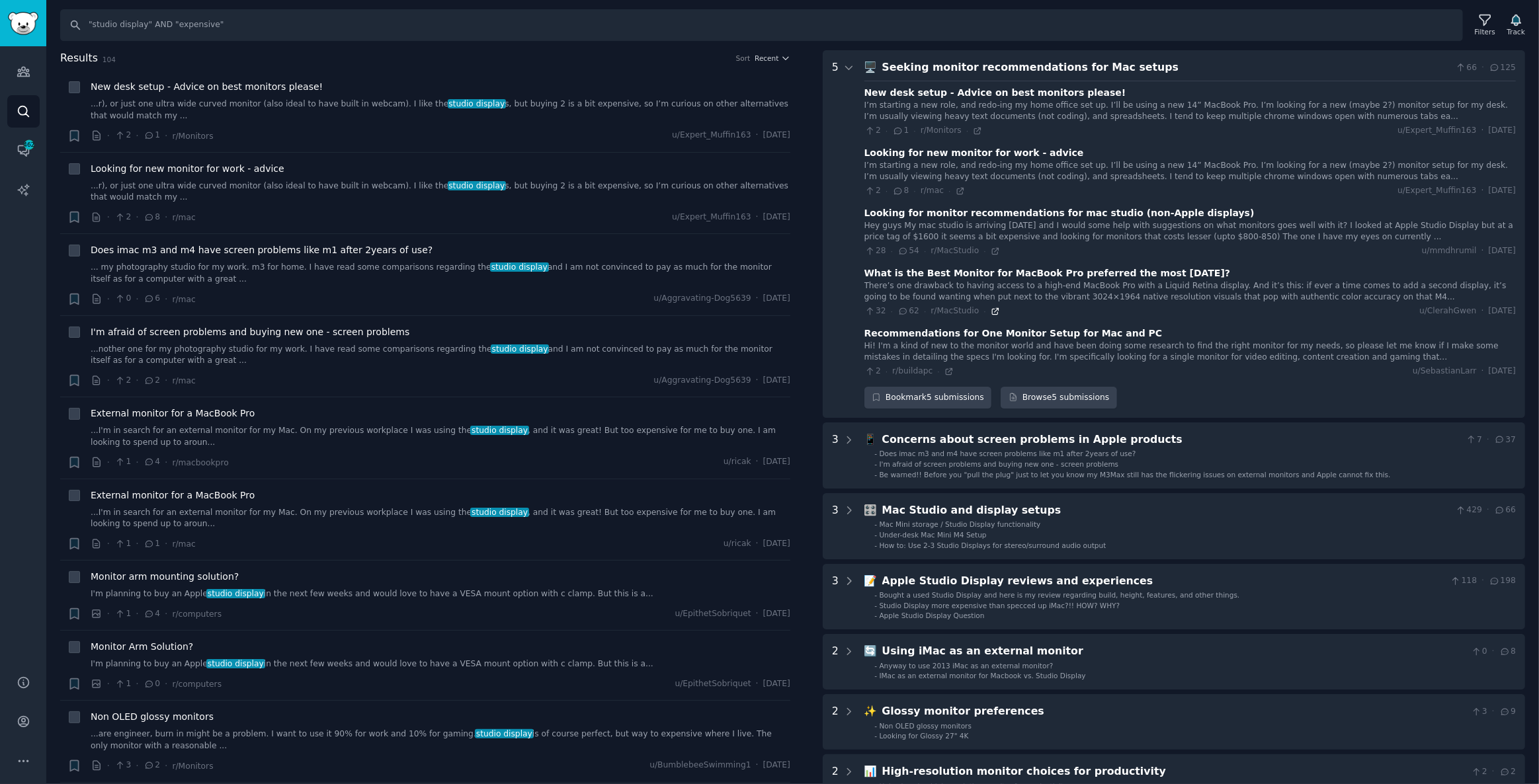
click at [992, 309] on icon at bounding box center [995, 311] width 6 height 6
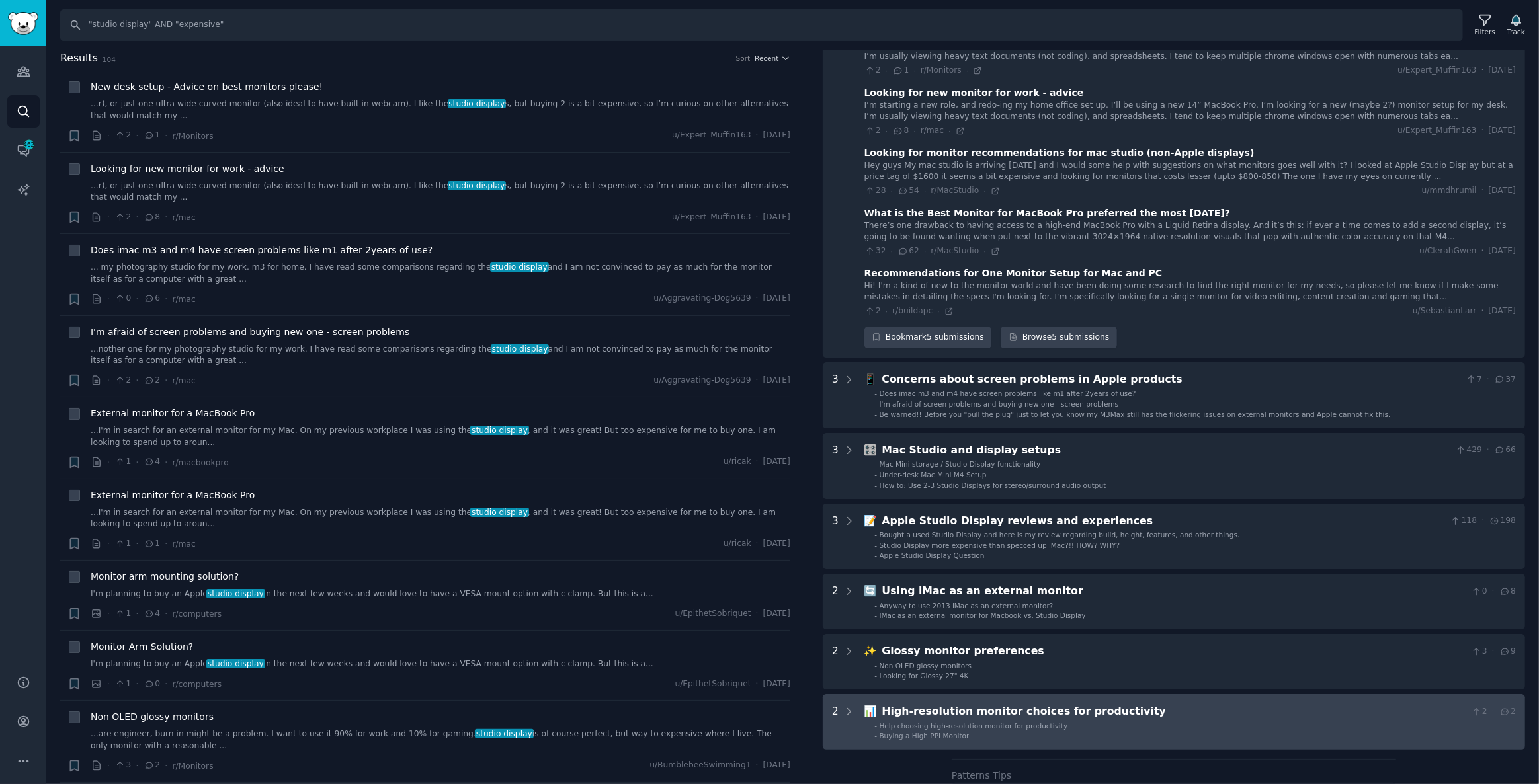
scroll to position [0, 0]
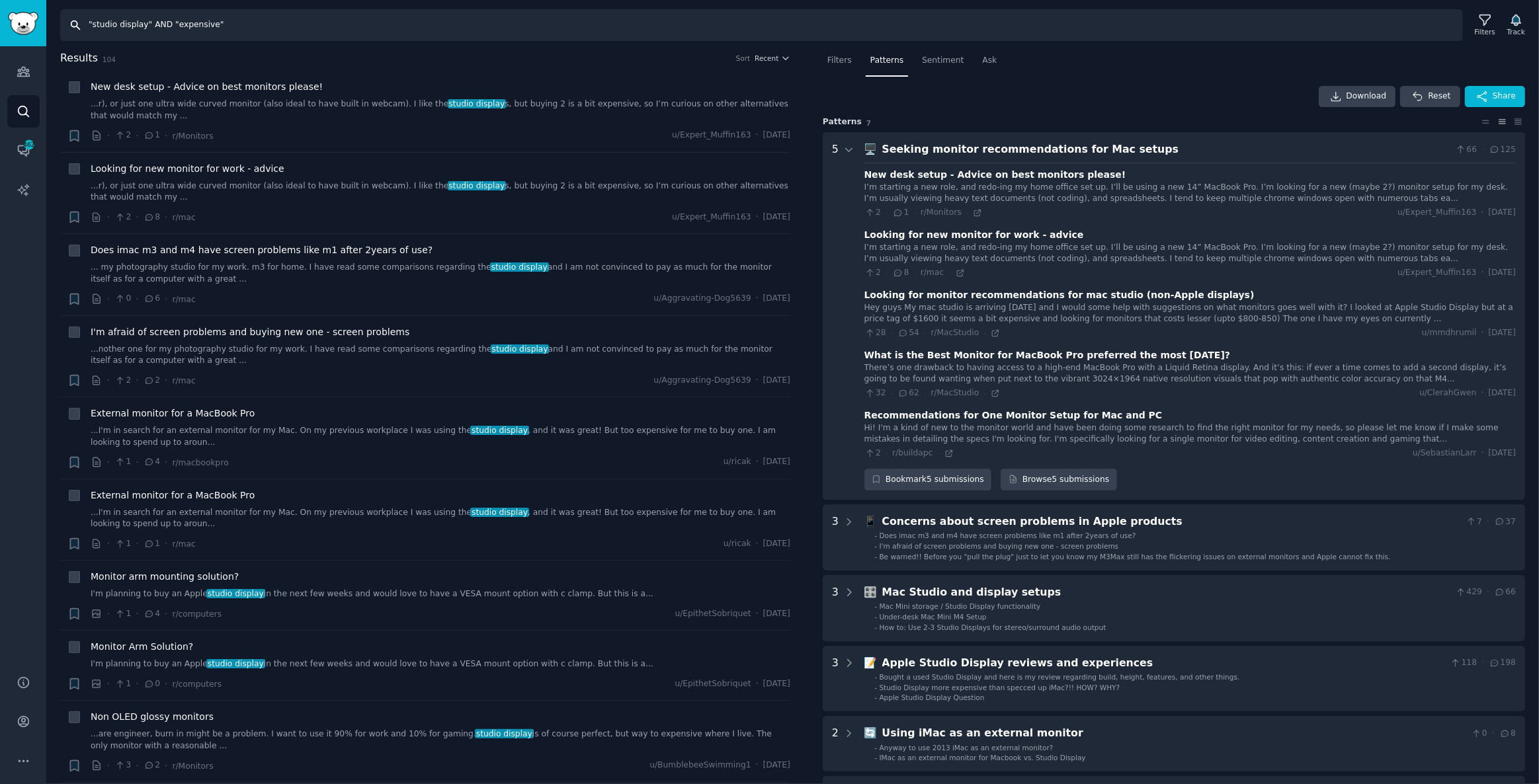
click at [230, 13] on input ""studio display" AND "expensive"" at bounding box center [762, 25] width 1403 height 31
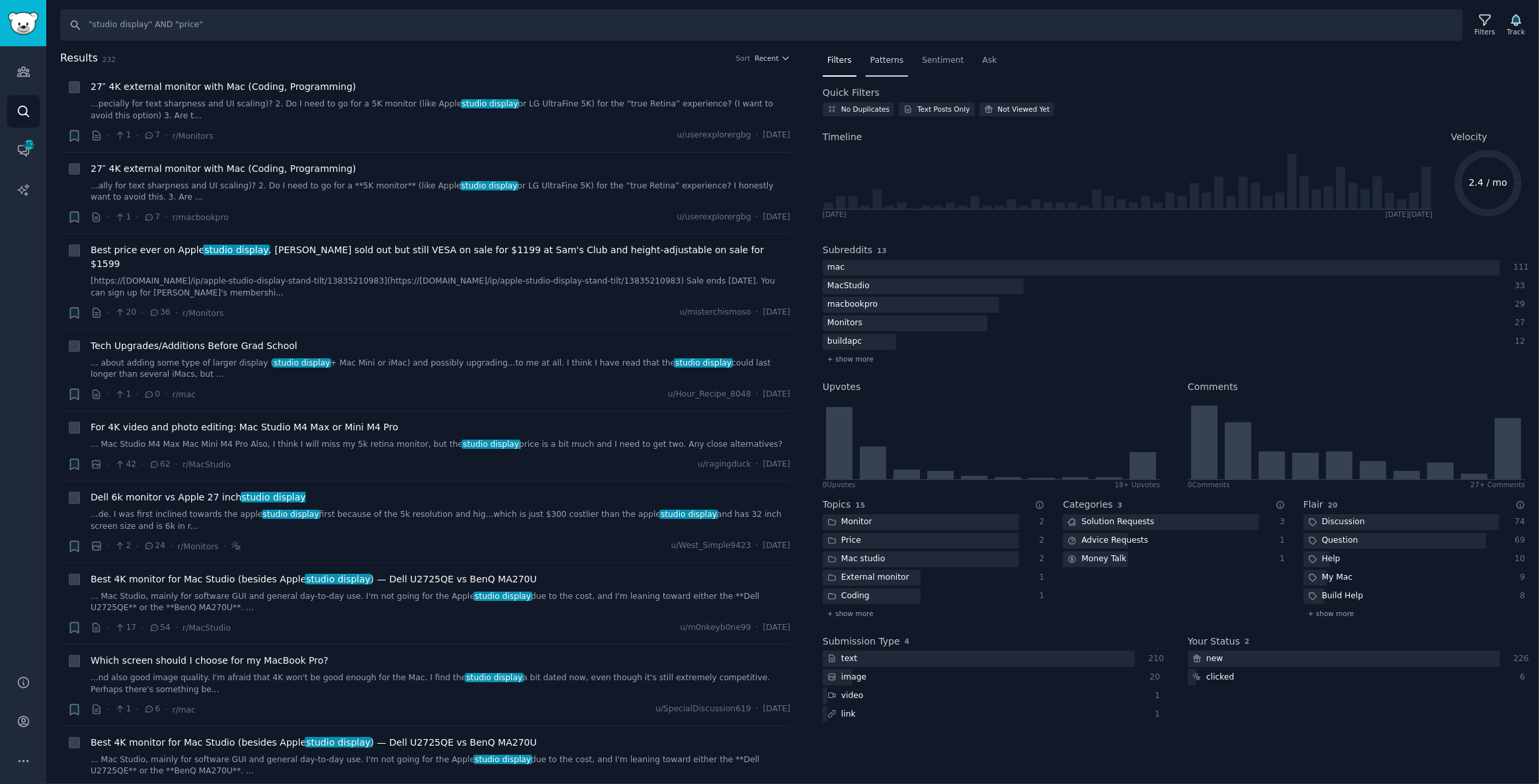
click at [873, 60] on span "Patterns" at bounding box center [887, 60] width 33 height 12
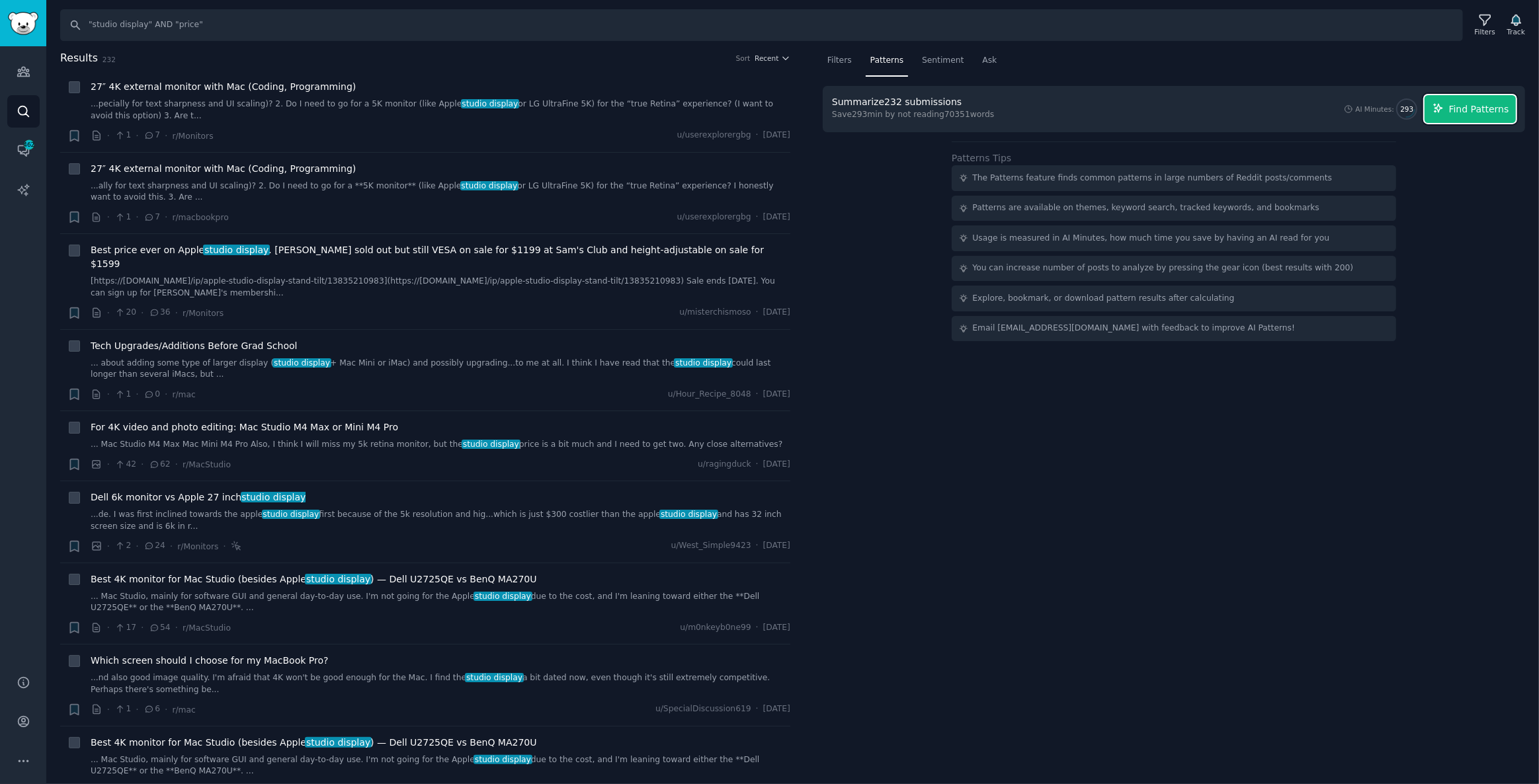
click at [1473, 99] on button "Find Patterns" at bounding box center [1471, 108] width 91 height 27
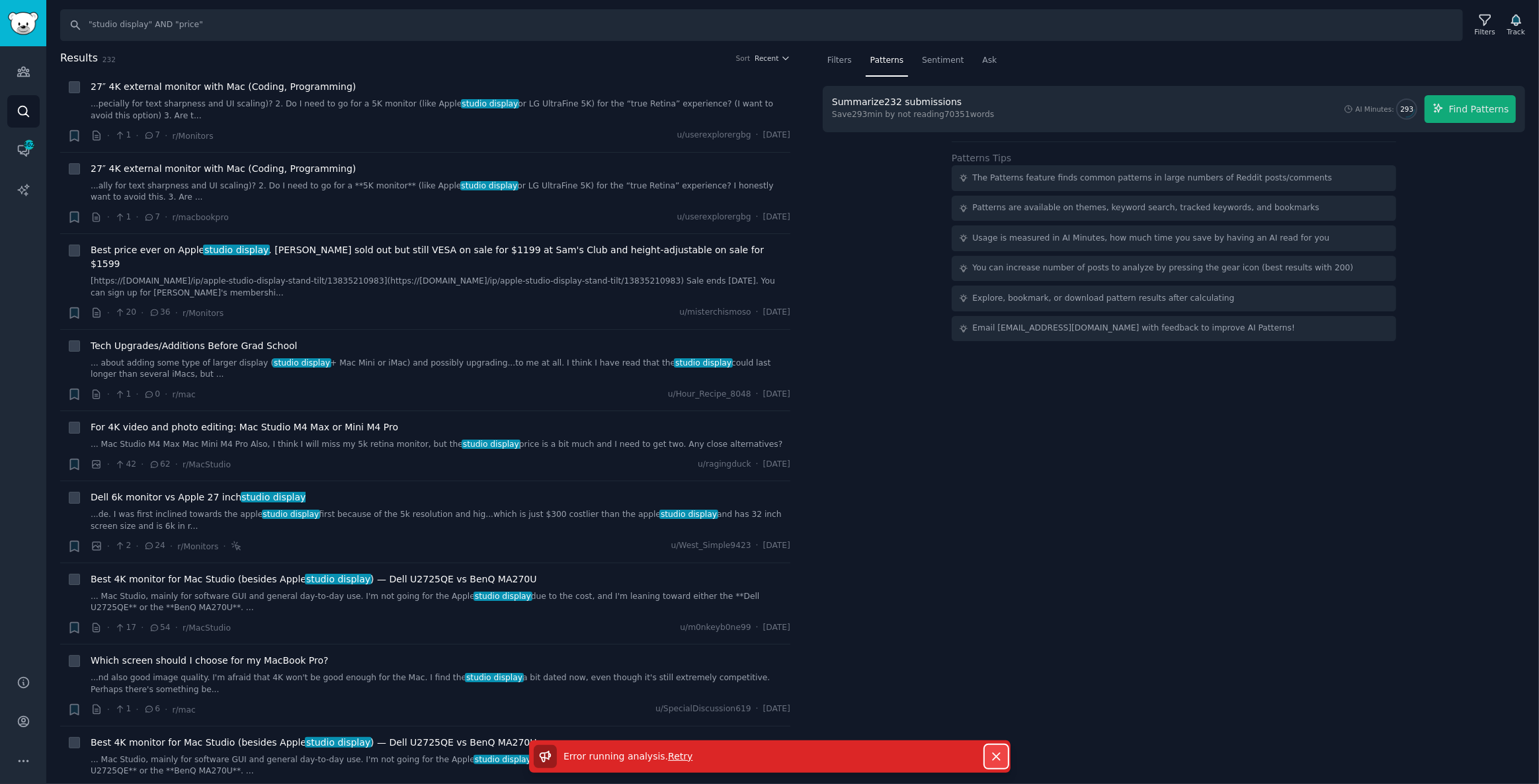
click at [993, 753] on icon "button" at bounding box center [996, 756] width 7 height 7
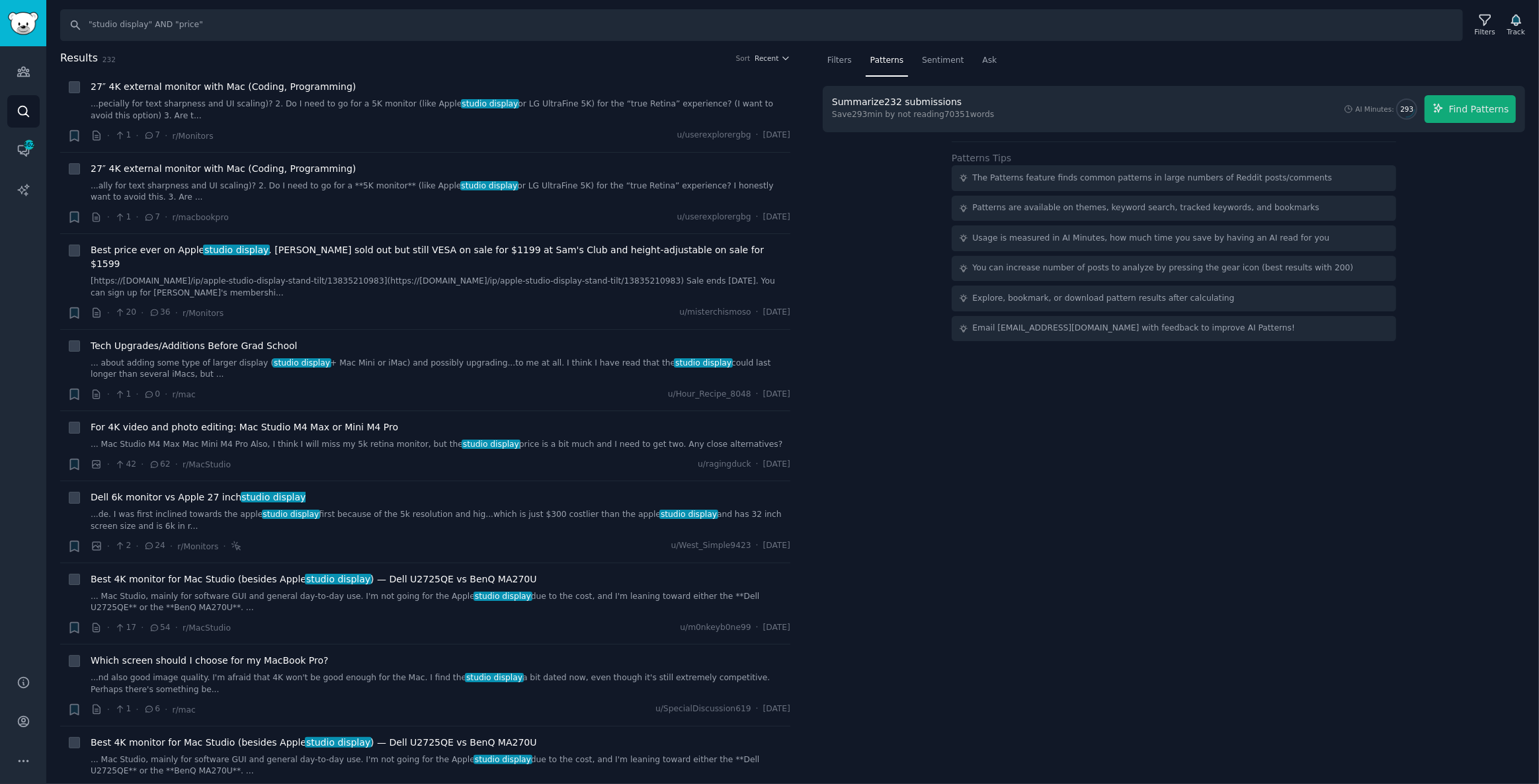
click at [938, 505] on div "Filters Patterns Sentiment Ask Summarize 232 submissions Save 293 min by not re…" at bounding box center [1174, 417] width 730 height 735
drag, startPoint x: 330, startPoint y: 26, endPoint x: 0, endPoint y: 9, distance: 330.4
click at [0, 9] on div "Advanced Search Audiences Search Conversations 462 AI Reports Help Account More…" at bounding box center [770, 392] width 1539 height 784
type input "n"
type input ""non-apple" AND "color""
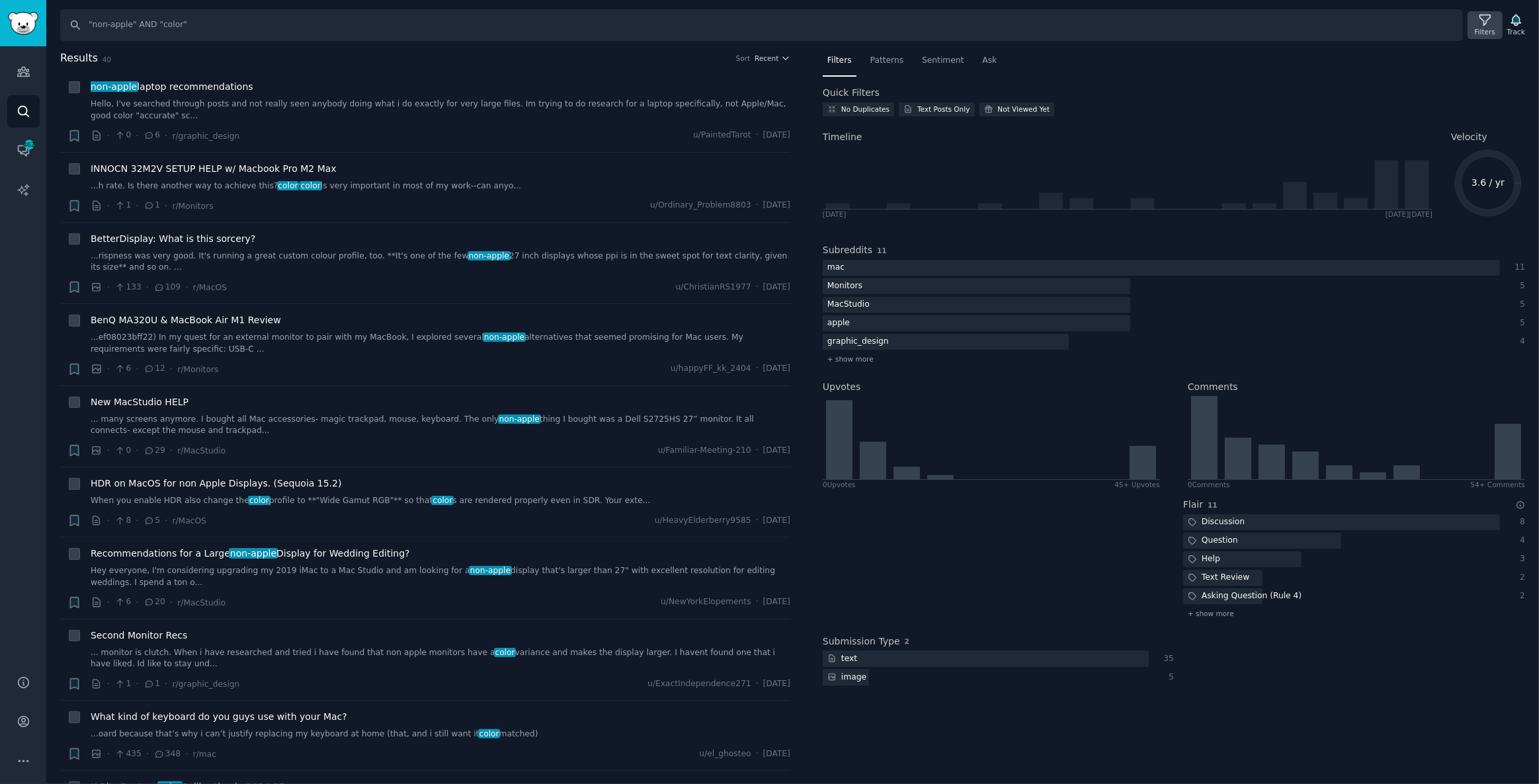
click at [1480, 20] on div "Filters" at bounding box center [1485, 24] width 35 height 27
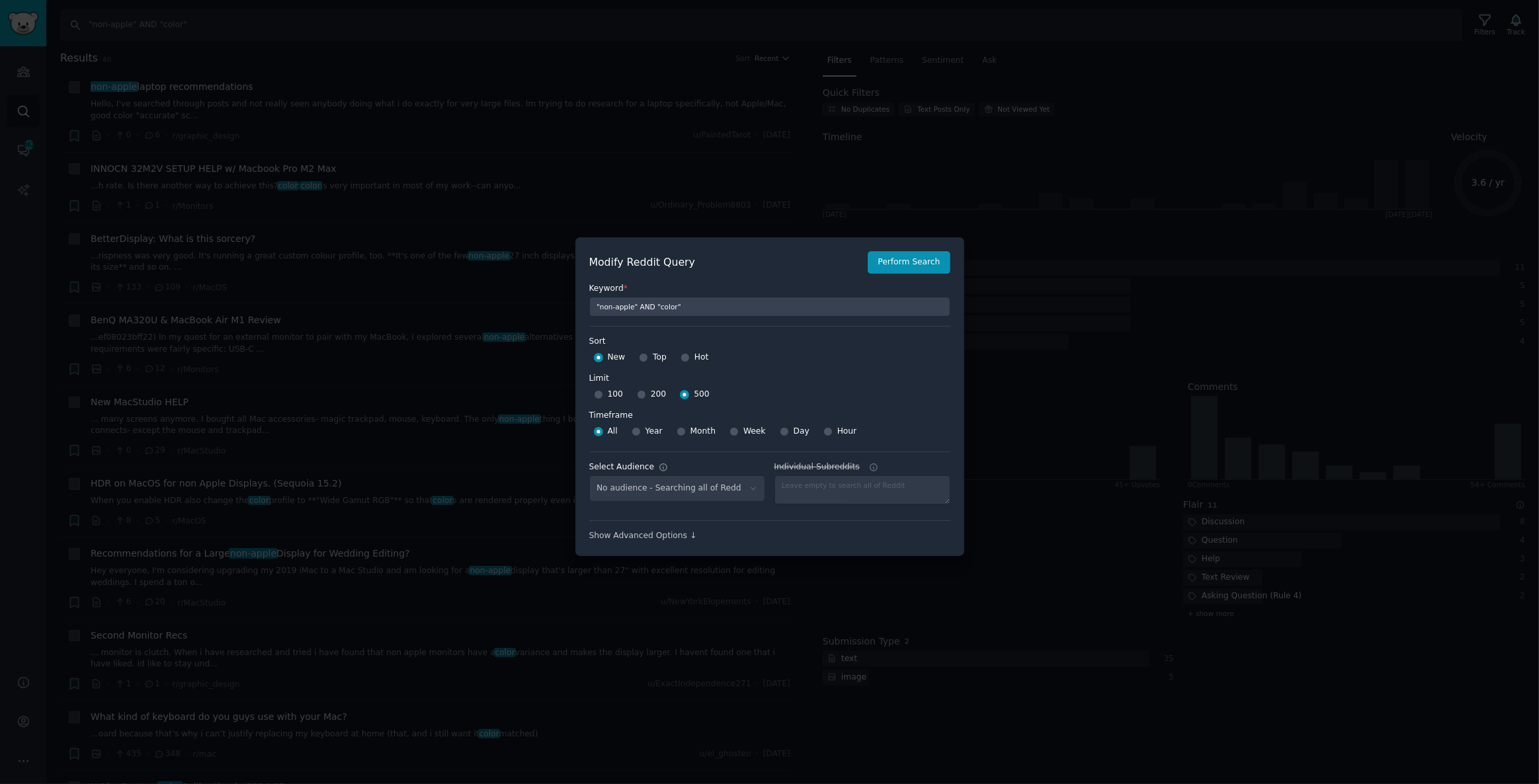
click at [1058, 269] on div at bounding box center [770, 392] width 1539 height 784
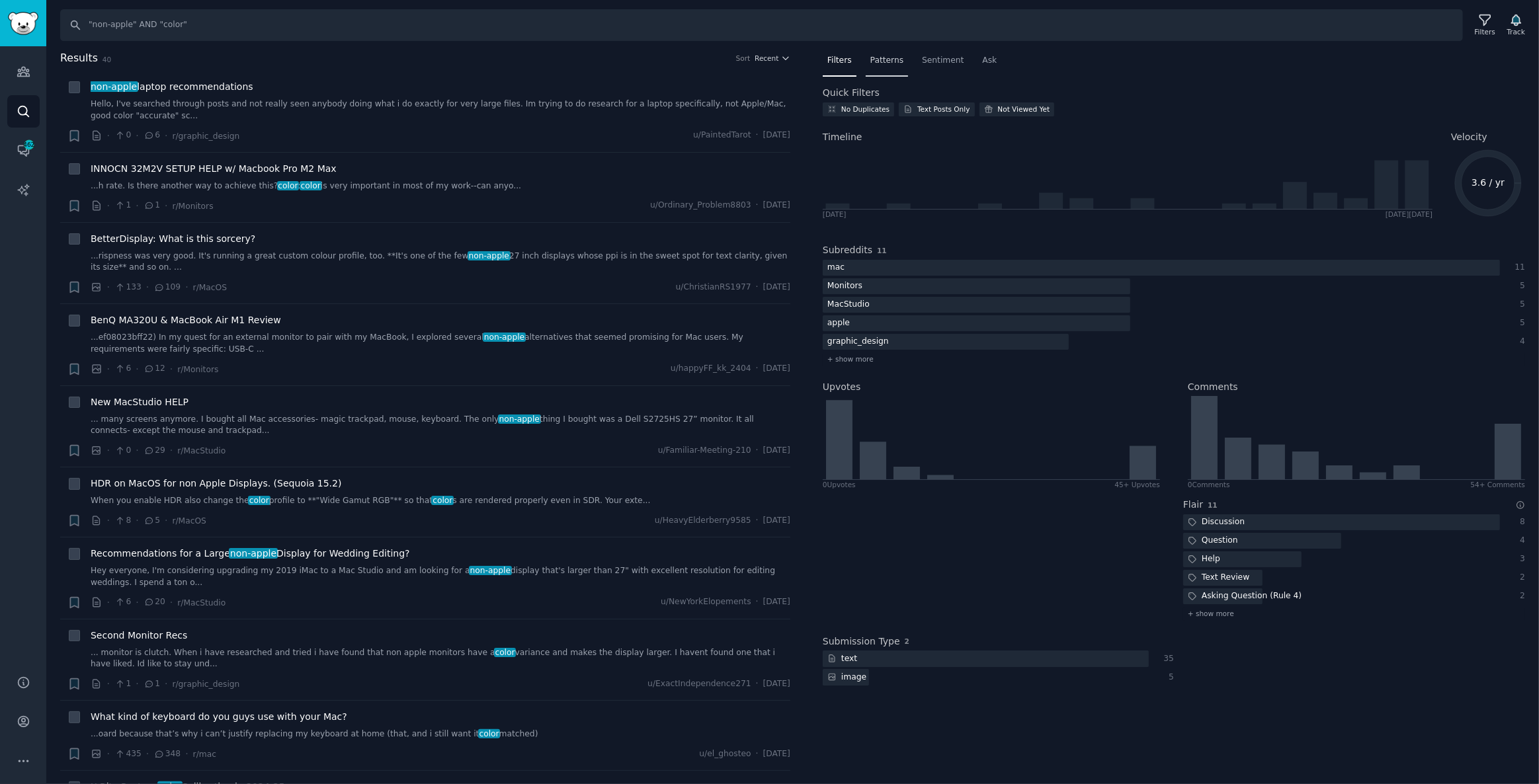
click at [883, 55] on span "Patterns" at bounding box center [887, 60] width 33 height 12
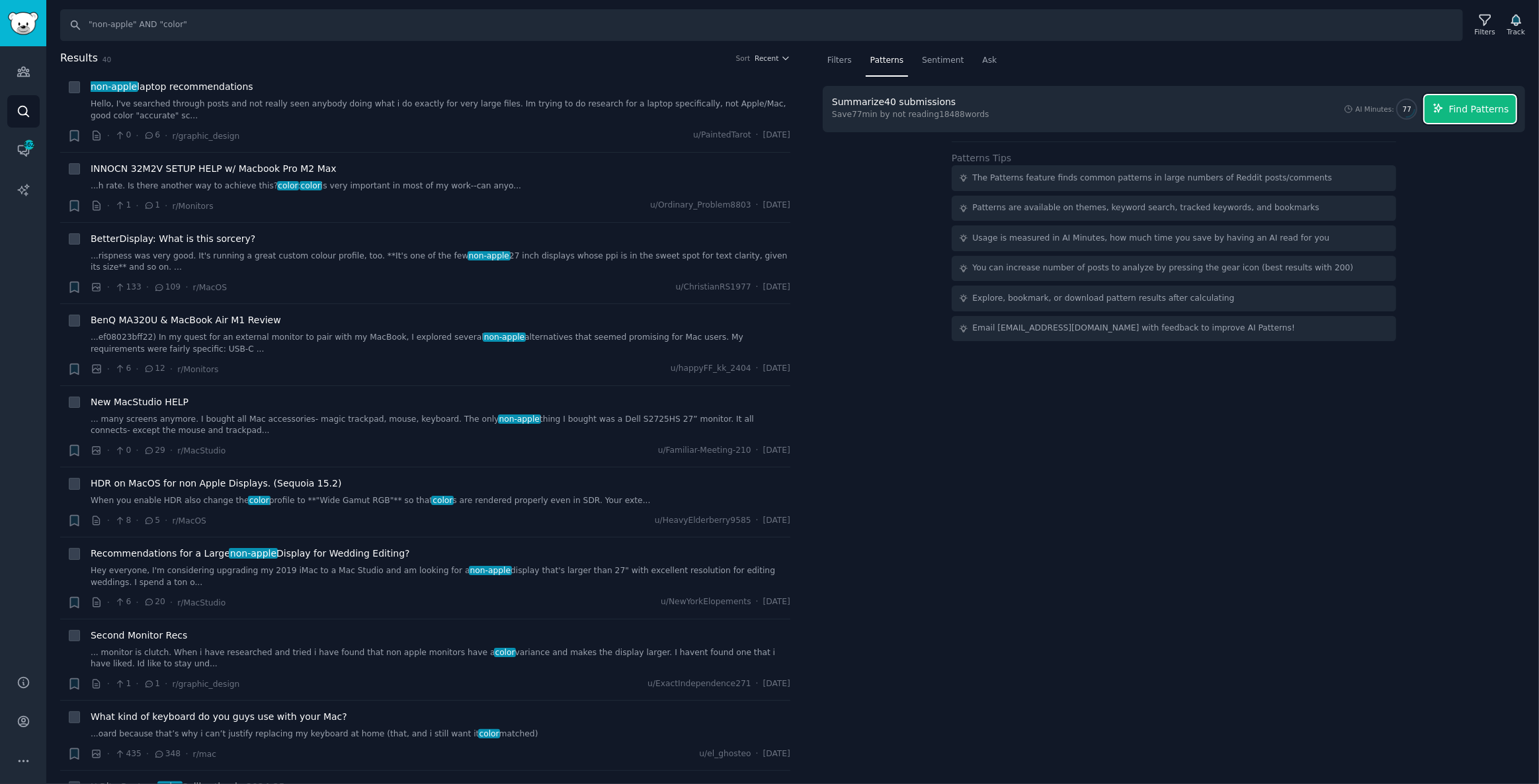
click at [1459, 112] on span "Find Patterns" at bounding box center [1479, 109] width 61 height 14
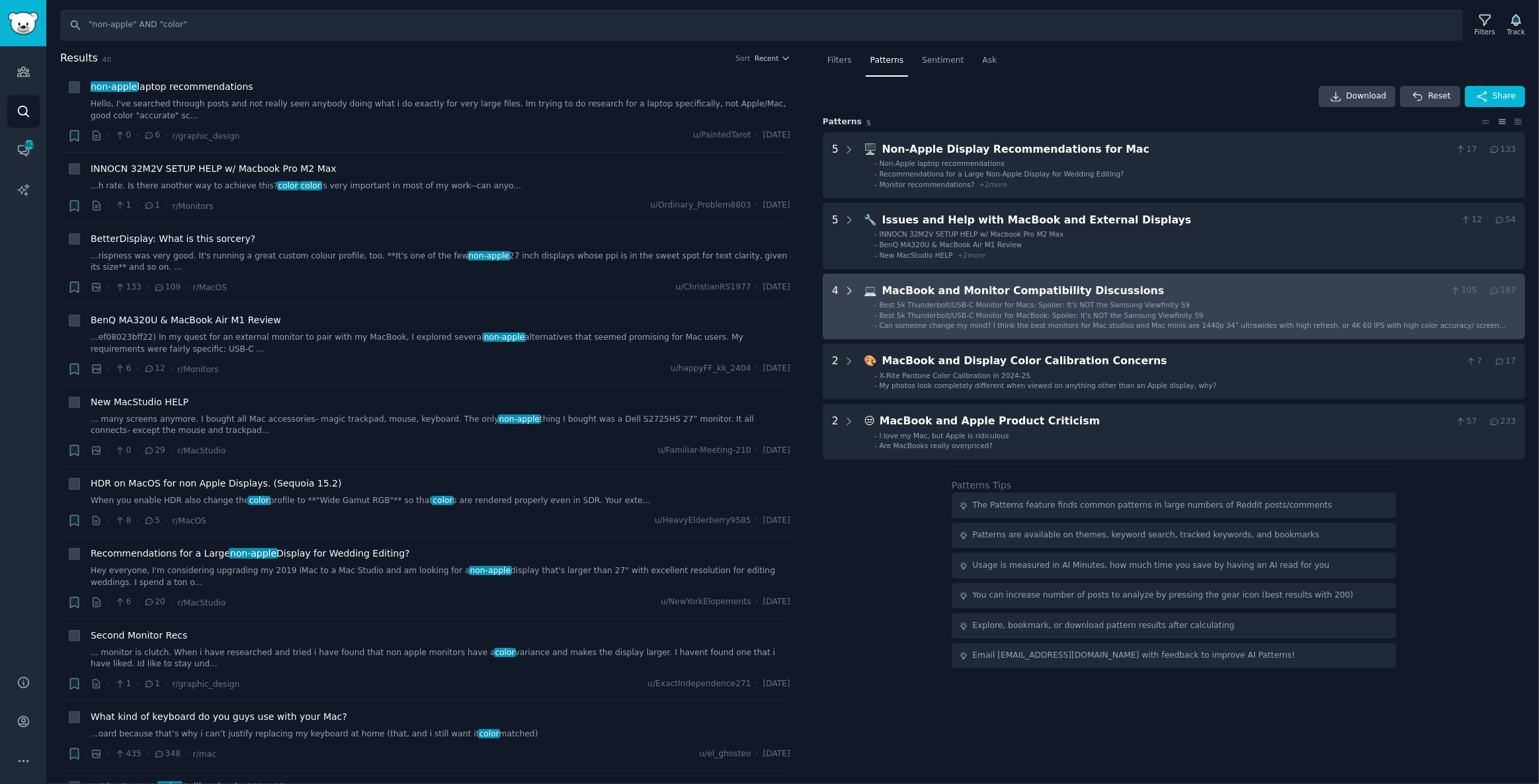
click at [846, 285] on icon at bounding box center [849, 291] width 12 height 12
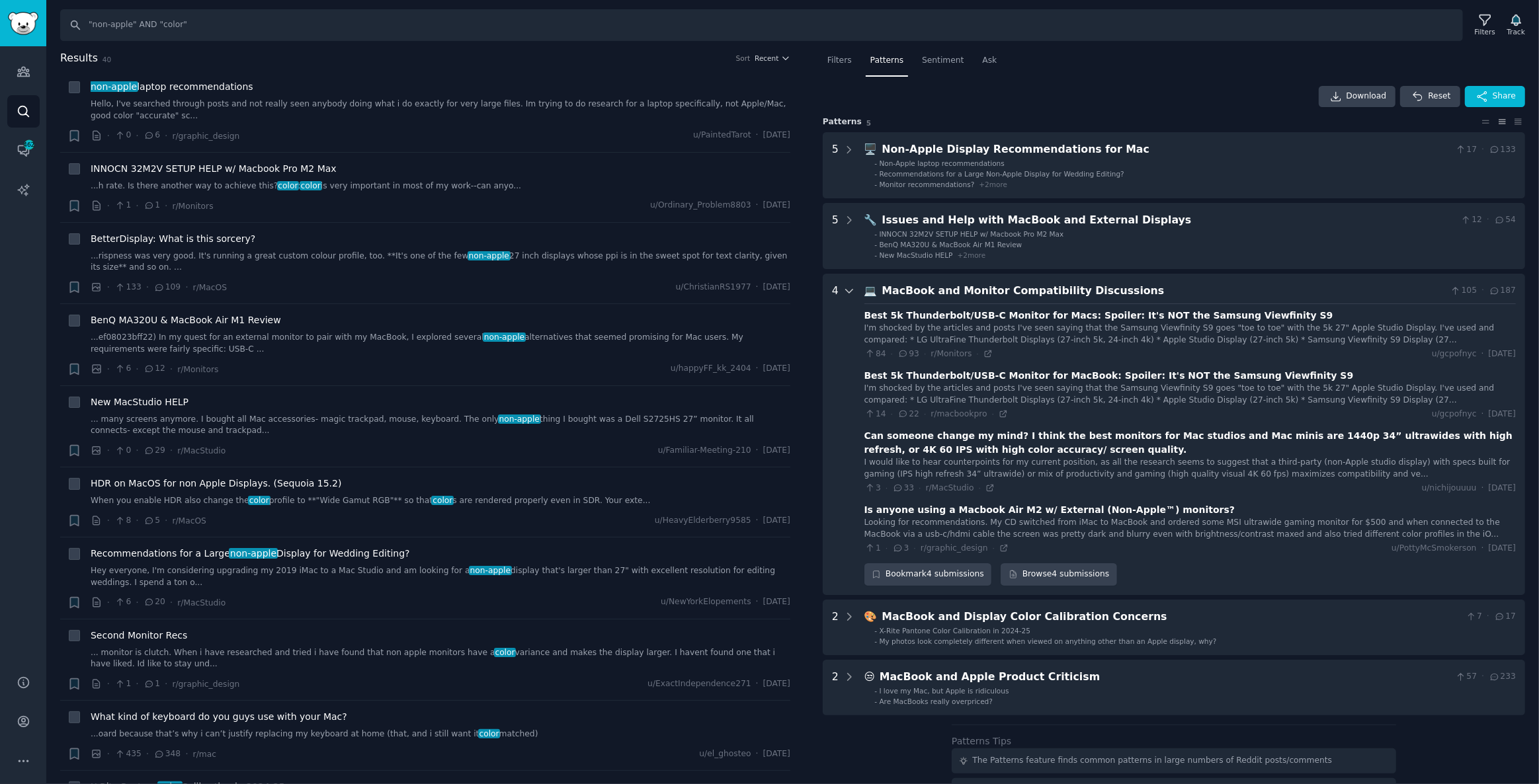
scroll to position [144, 0]
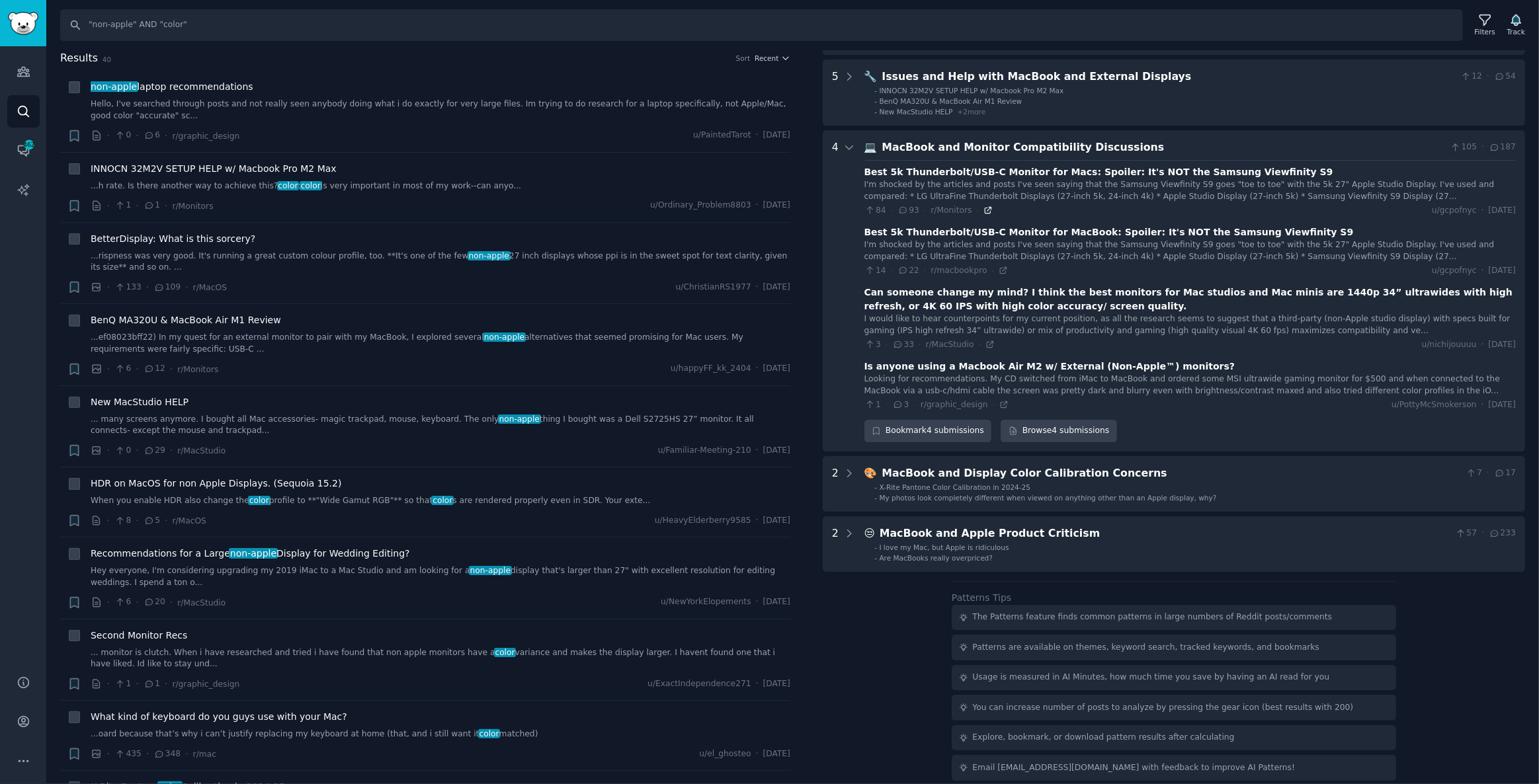
click at [985, 207] on icon at bounding box center [988, 211] width 6 height 6
click at [987, 343] on icon at bounding box center [990, 345] width 6 height 6
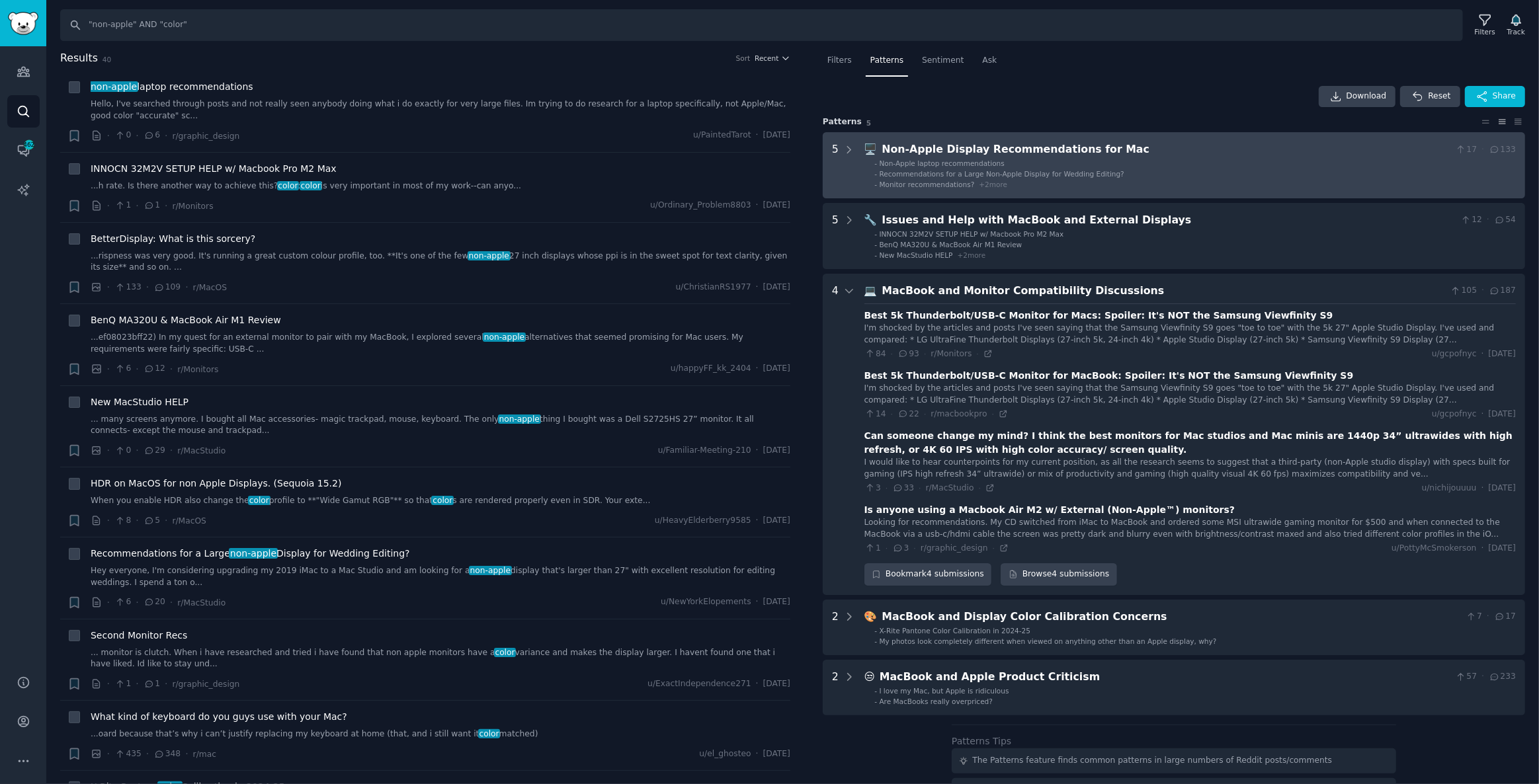
click at [840, 146] on div "5" at bounding box center [843, 165] width 23 height 48
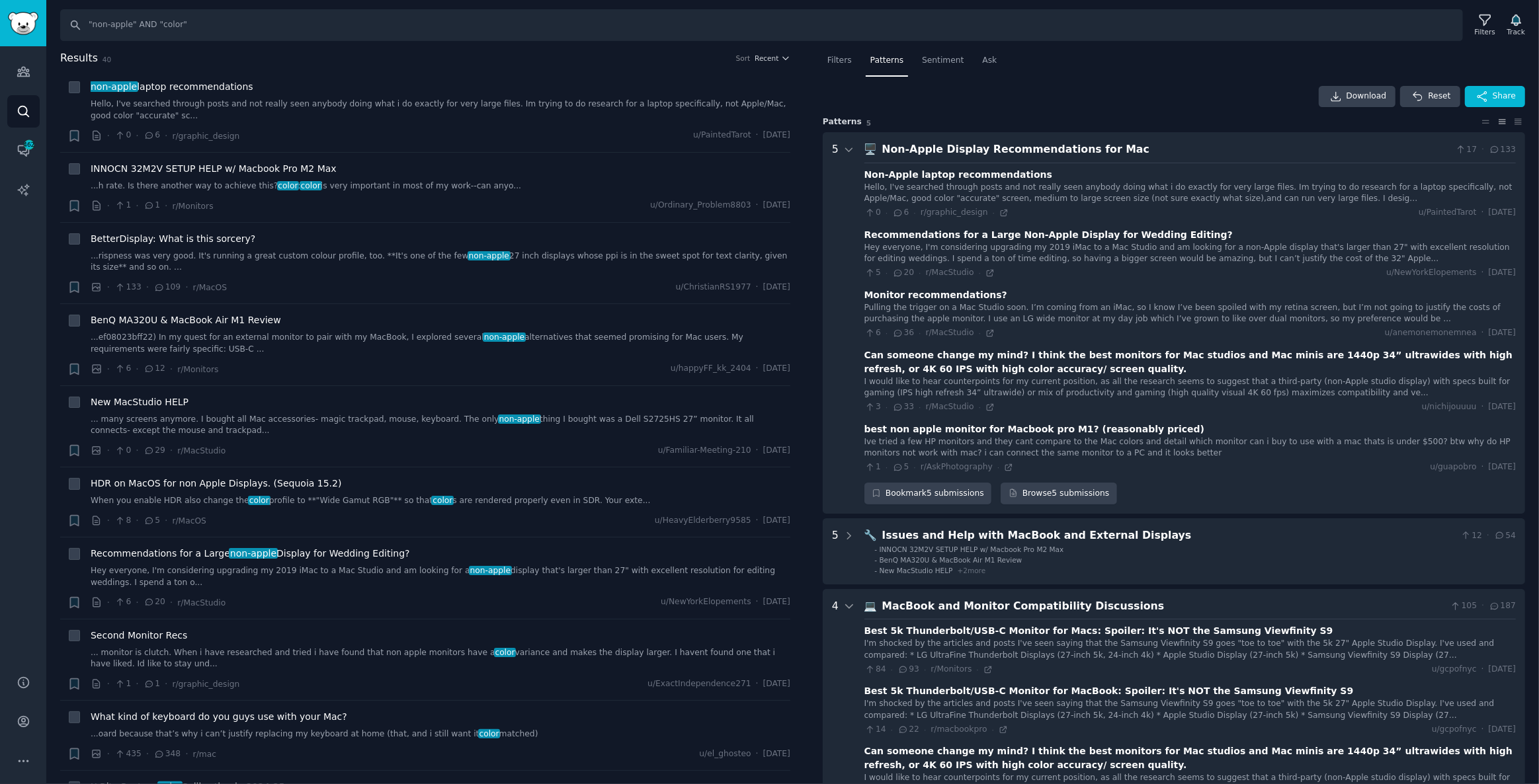
scroll to position [82, 0]
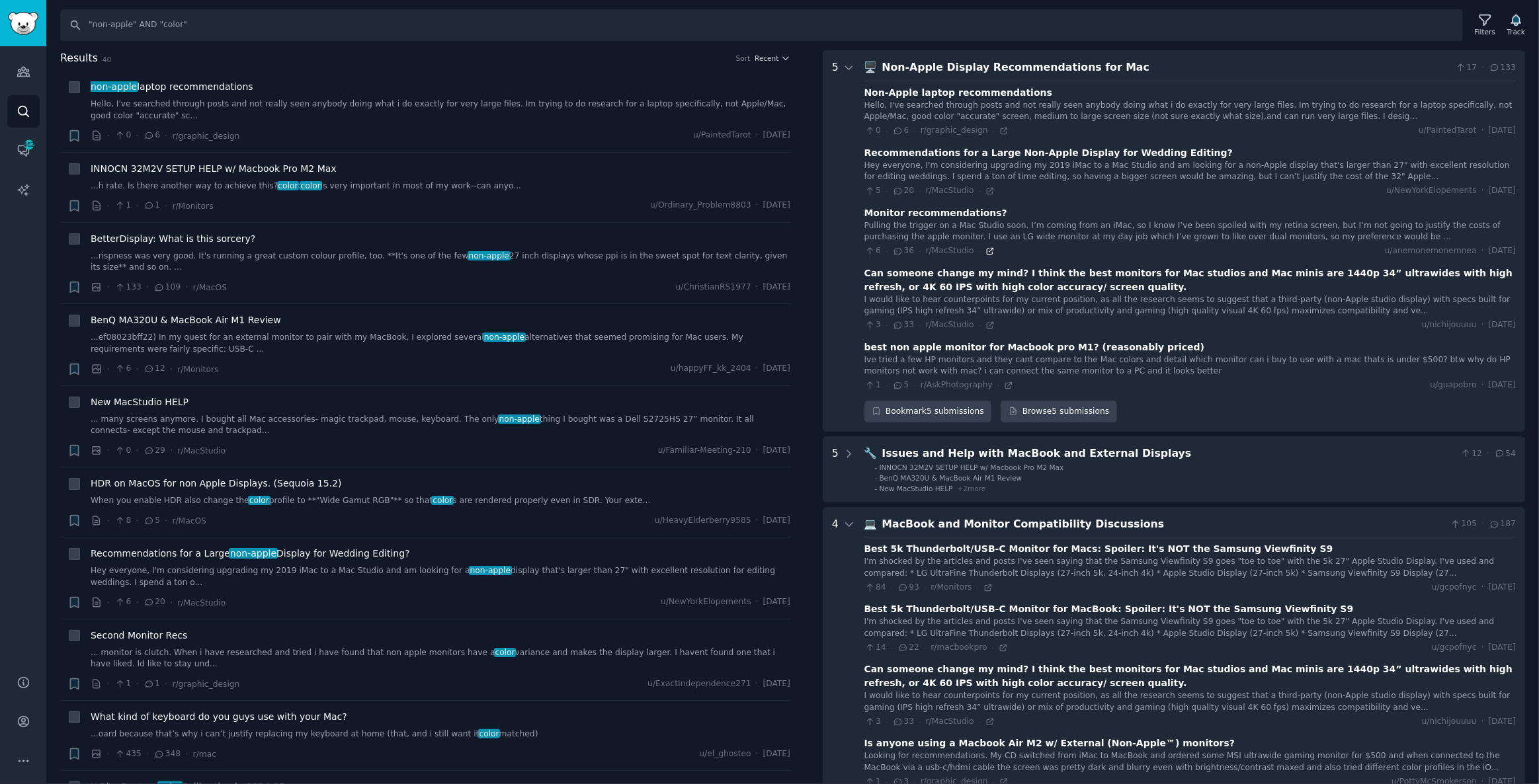
click at [986, 248] on icon at bounding box center [990, 251] width 9 height 9
